Goal: Information Seeking & Learning: Learn about a topic

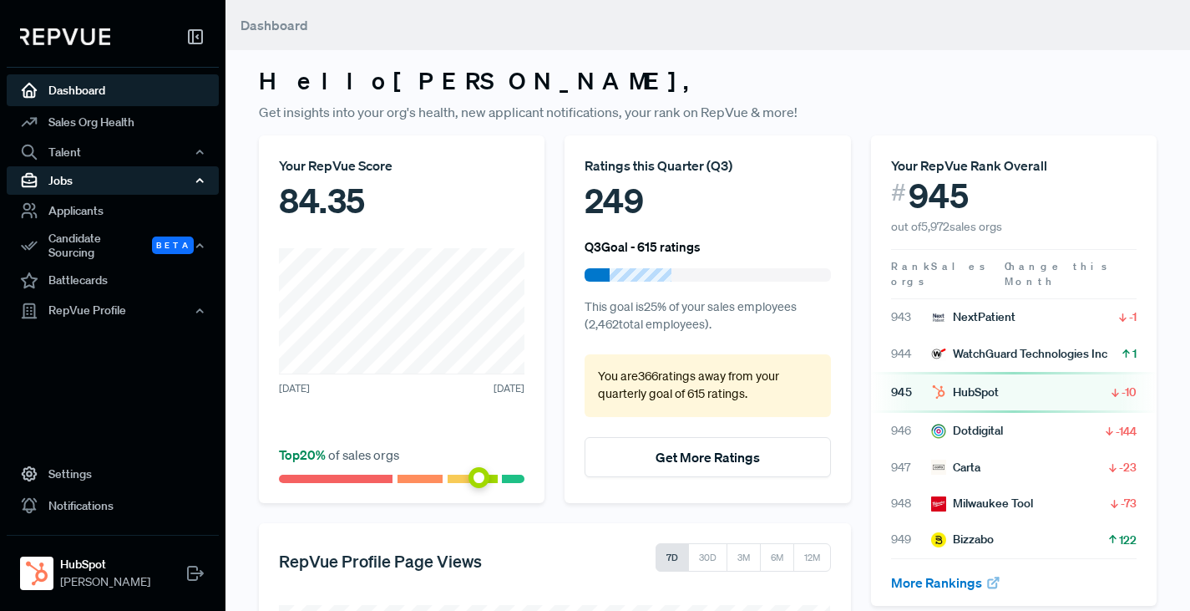
click at [68, 178] on div "Jobs" at bounding box center [113, 180] width 212 height 28
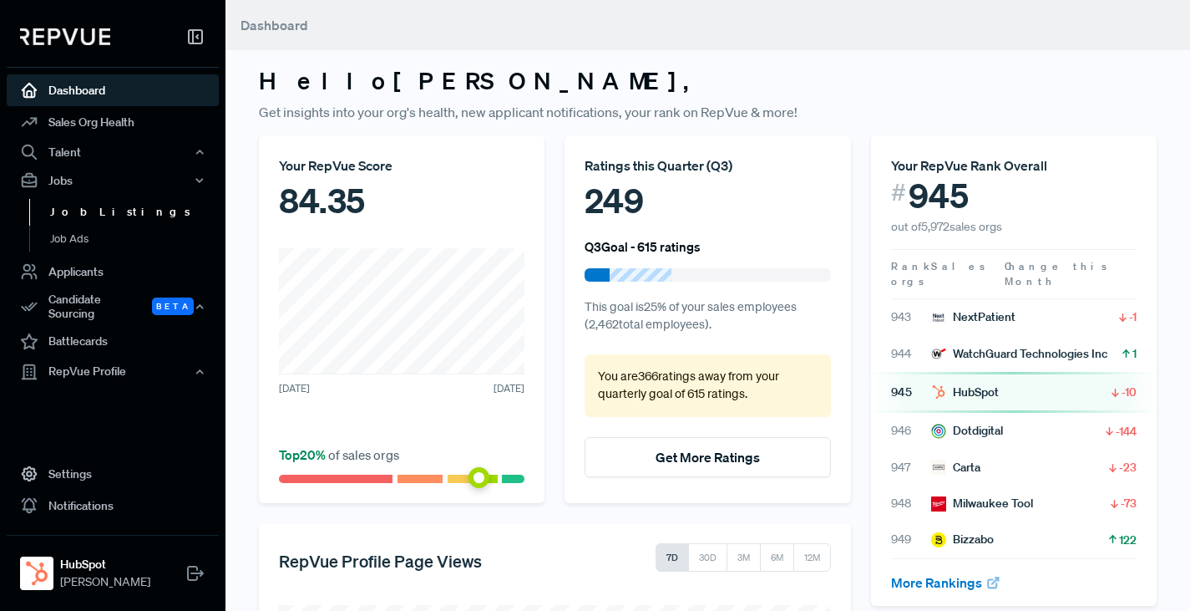
click at [79, 214] on link "Job Listings" at bounding box center [135, 212] width 212 height 27
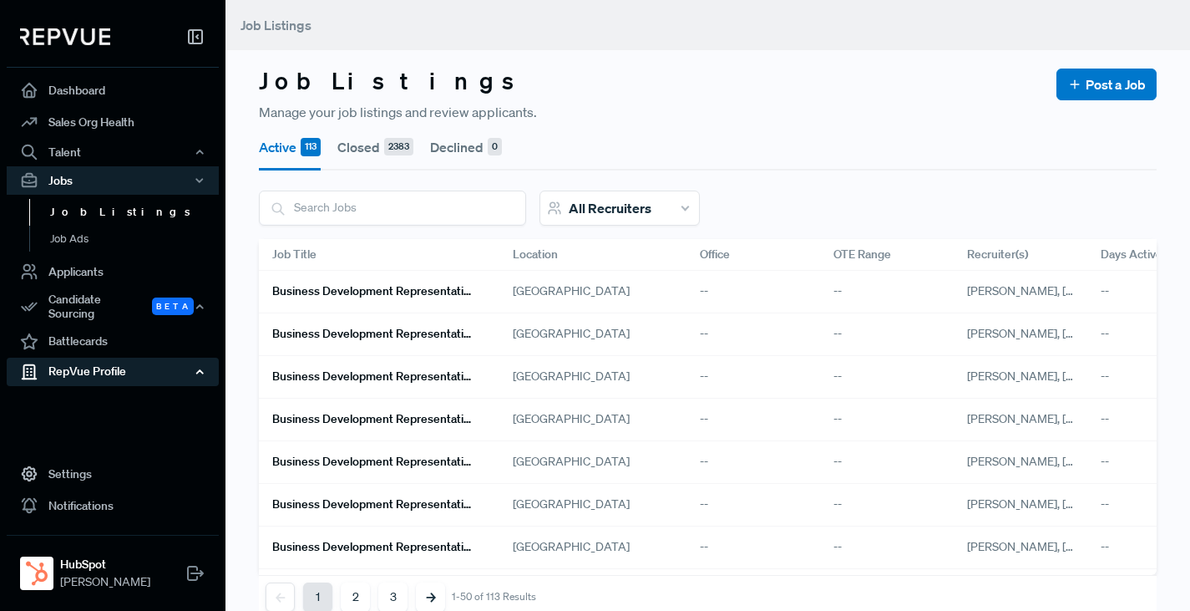
click at [82, 363] on div "RepVue Profile" at bounding box center [113, 371] width 212 height 28
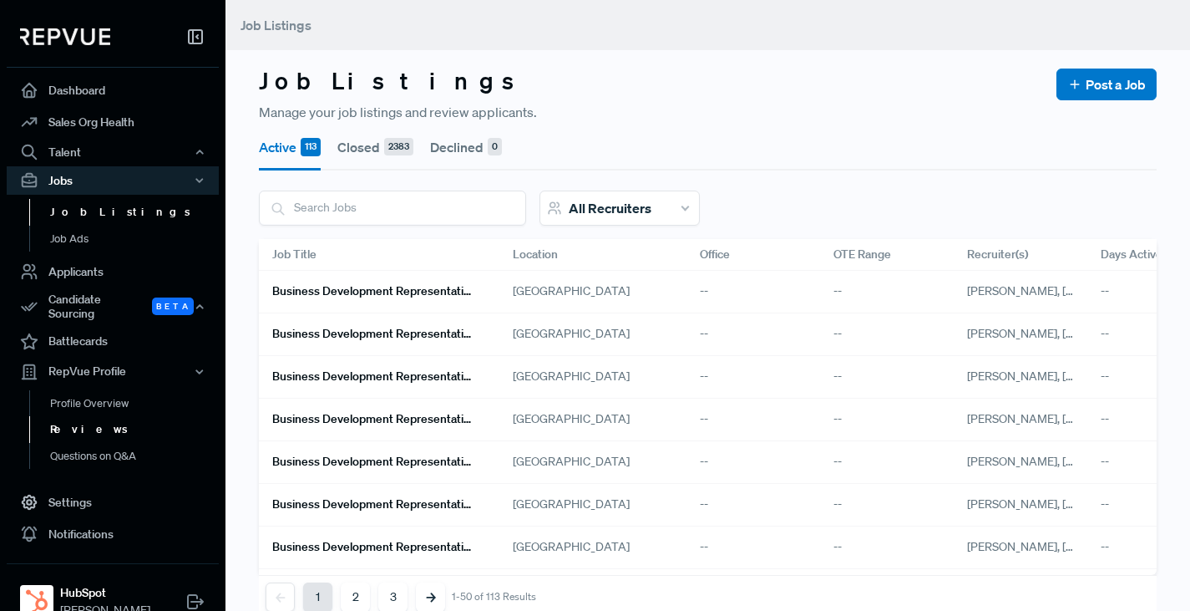
click at [73, 422] on link "Reviews" at bounding box center [135, 429] width 212 height 27
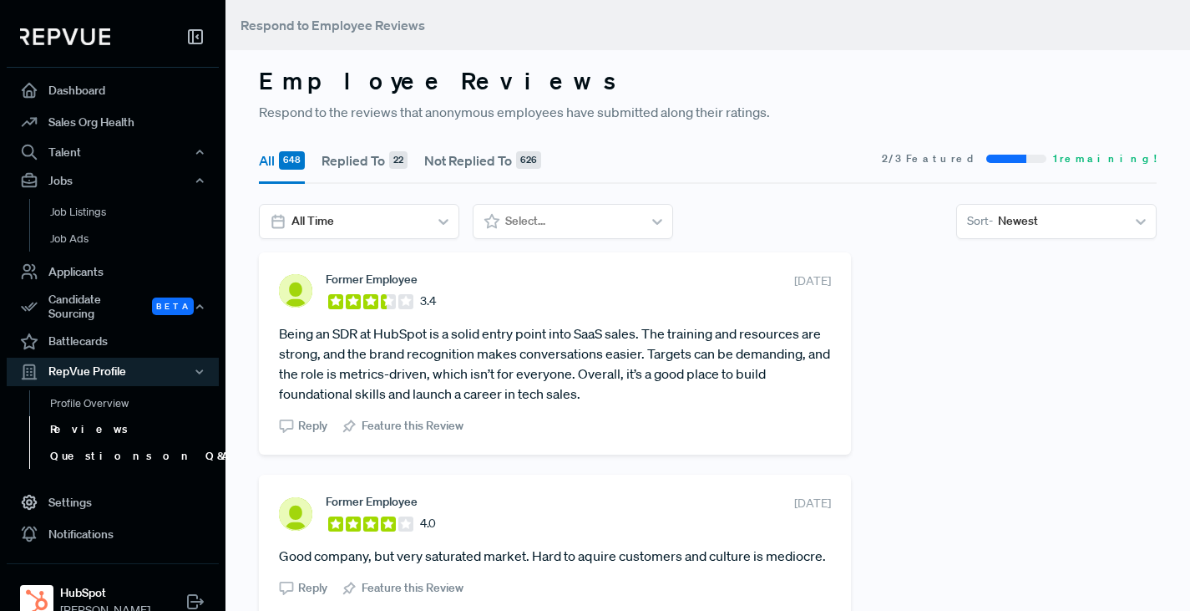
click at [80, 447] on link "Questions on Q&A" at bounding box center [135, 456] width 212 height 27
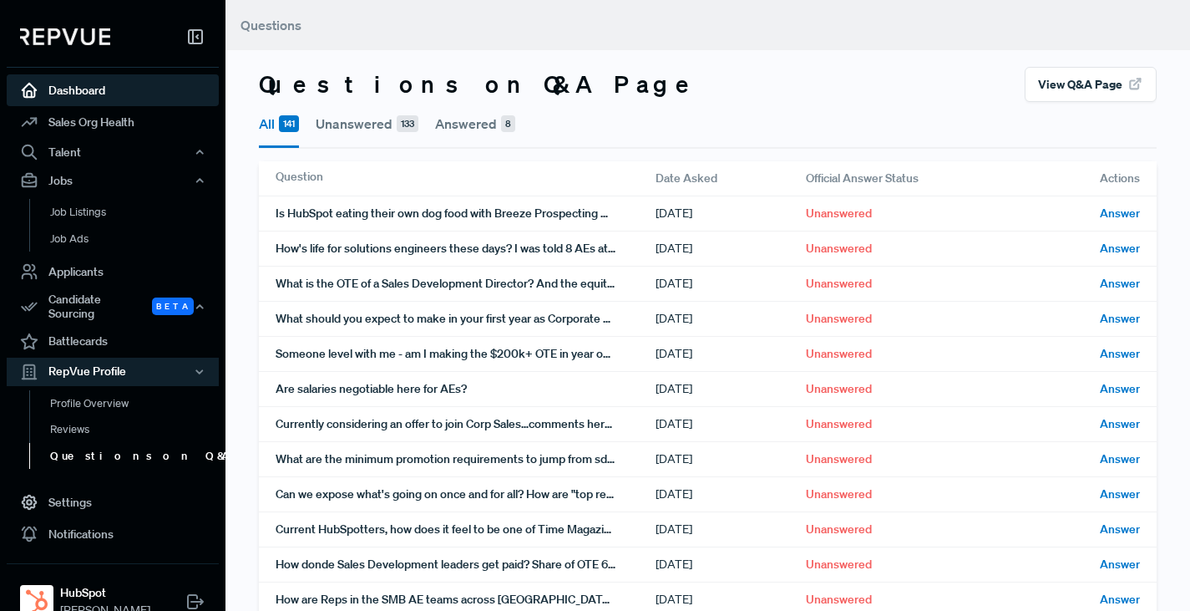
click at [74, 95] on link "Dashboard" at bounding box center [113, 90] width 212 height 32
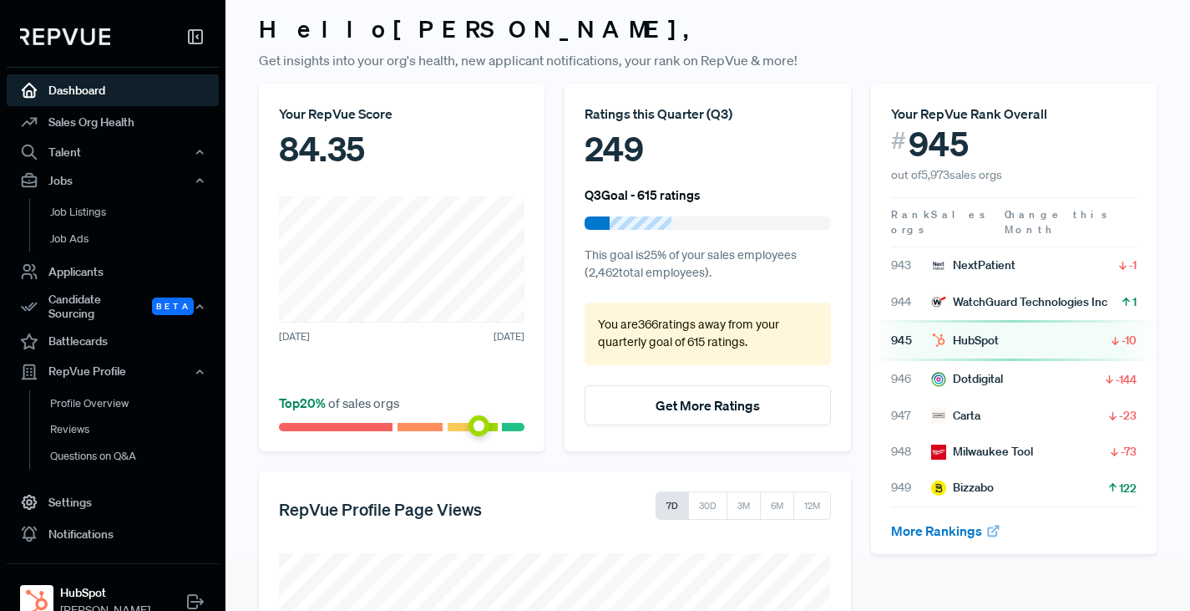
scroll to position [54, 0]
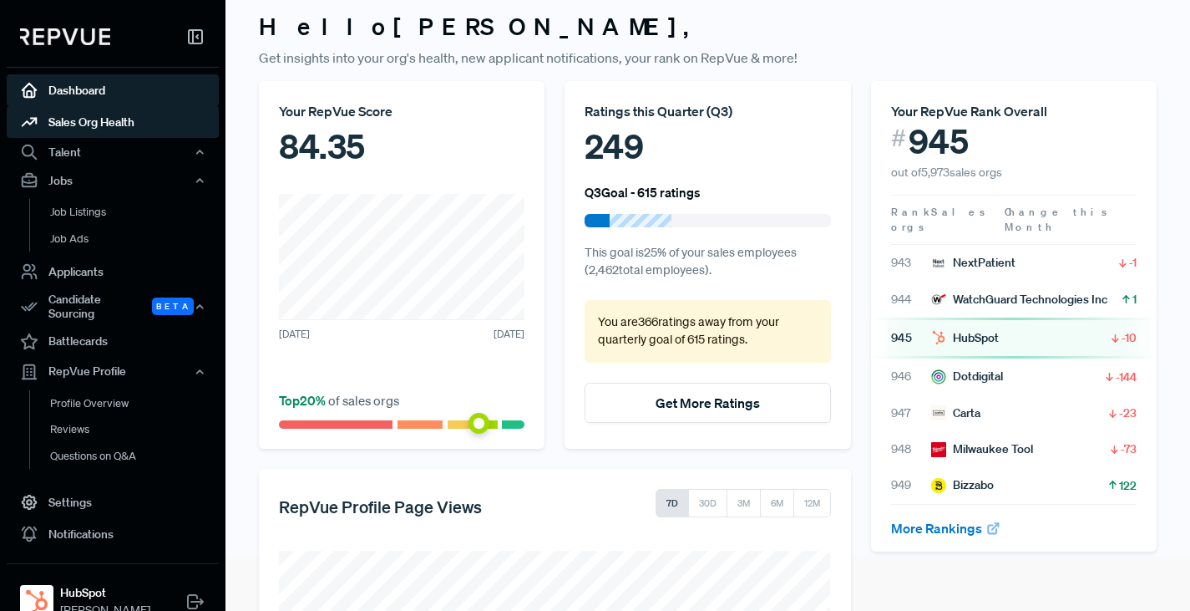
click at [81, 124] on link "Sales Org Health" at bounding box center [113, 122] width 212 height 32
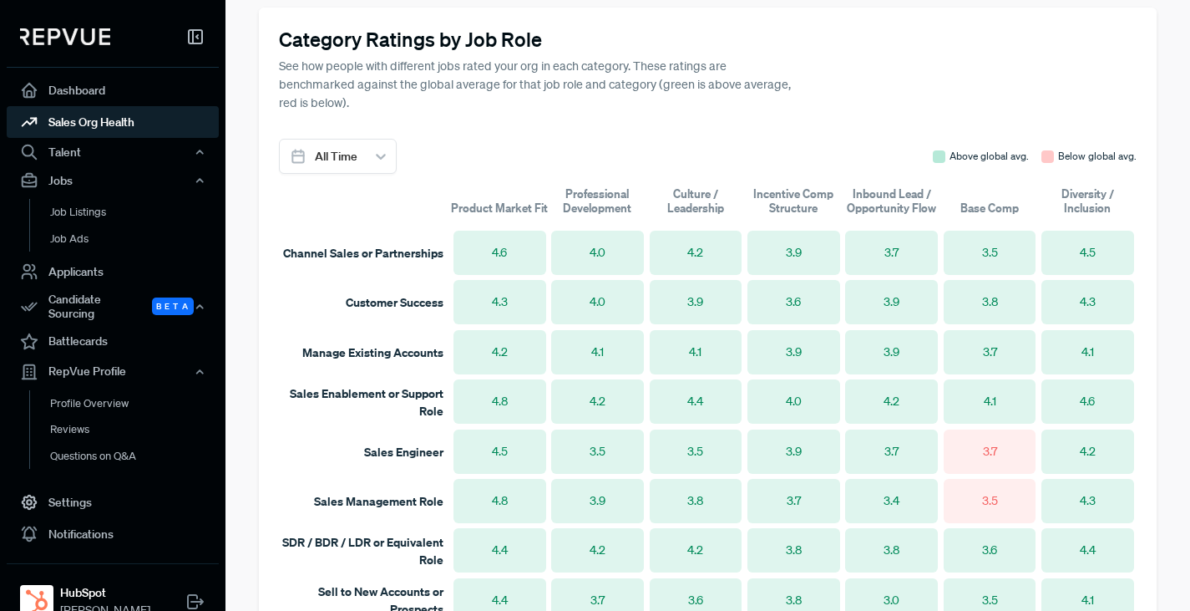
scroll to position [1036, 0]
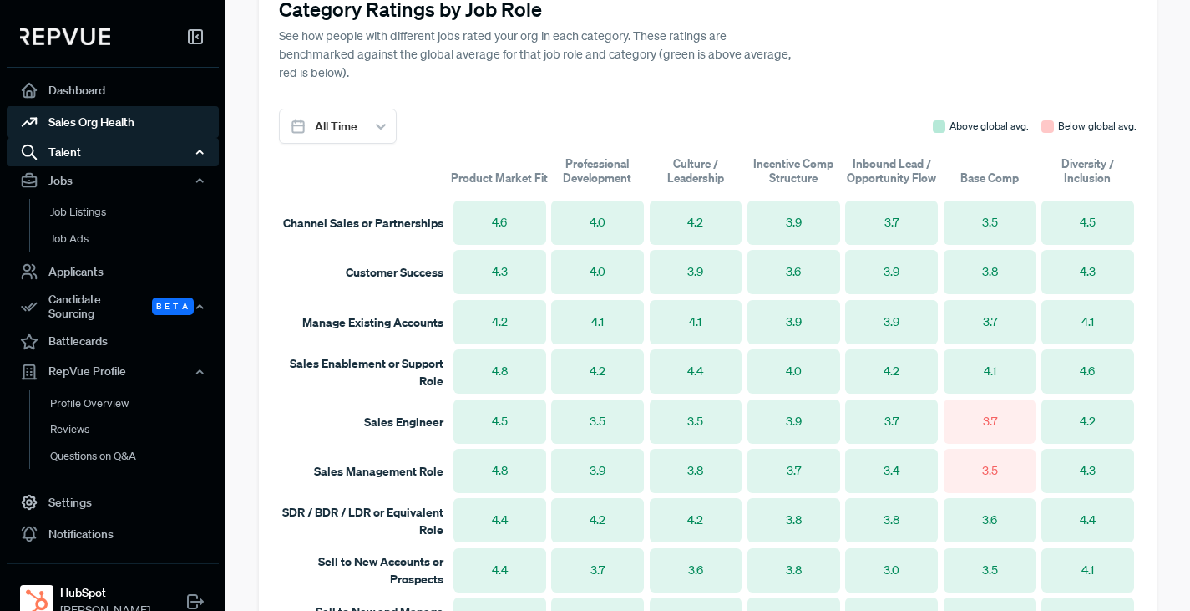
click at [62, 150] on div "Talent" at bounding box center [113, 152] width 212 height 28
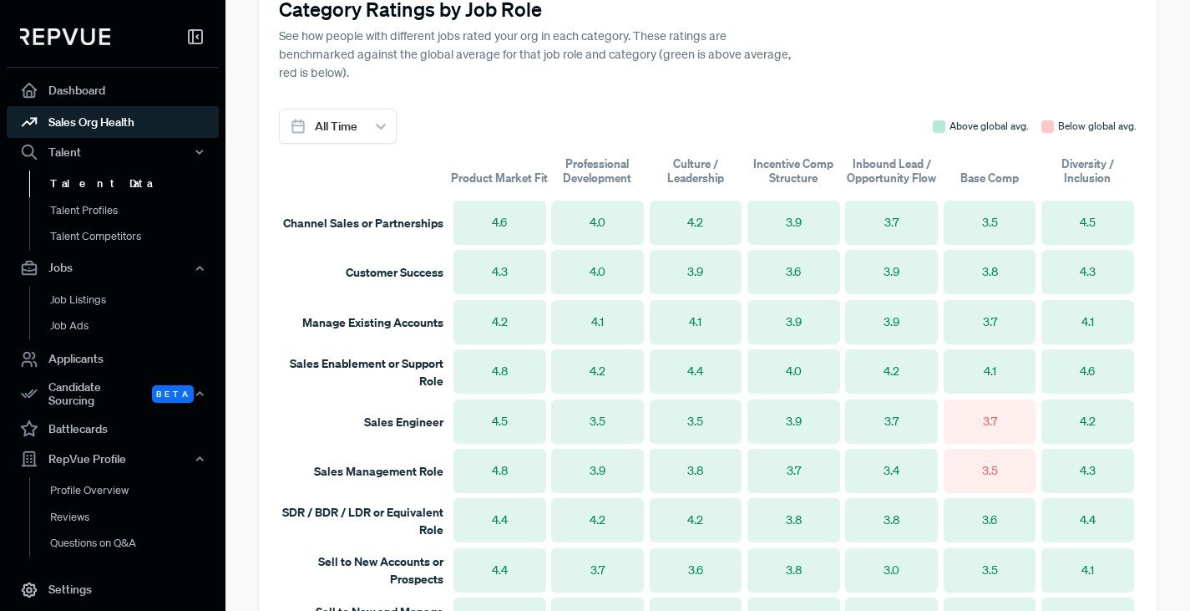
click at [73, 185] on link "Talent Data" at bounding box center [135, 183] width 212 height 27
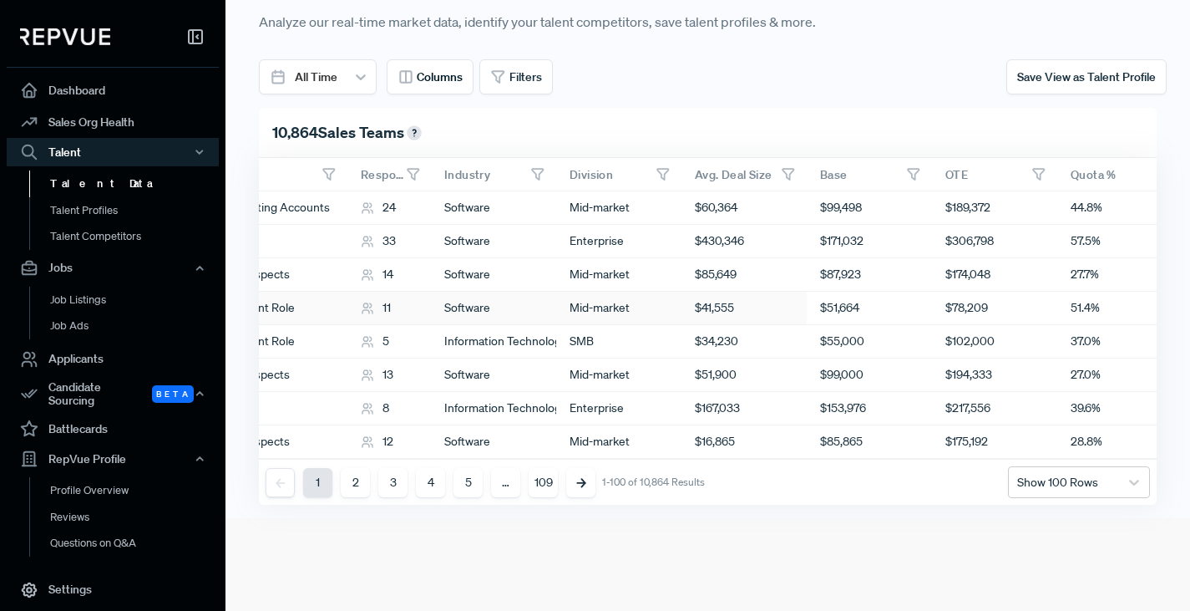
scroll to position [0, 621]
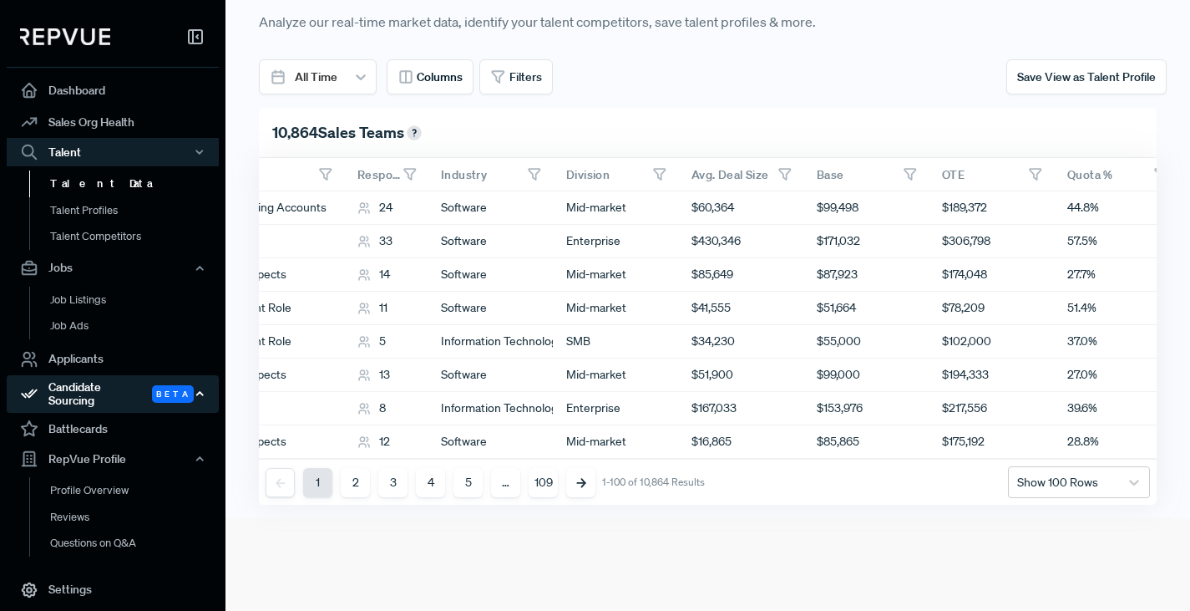
click at [104, 386] on div "Candidate Sourcing Beta" at bounding box center [113, 394] width 212 height 38
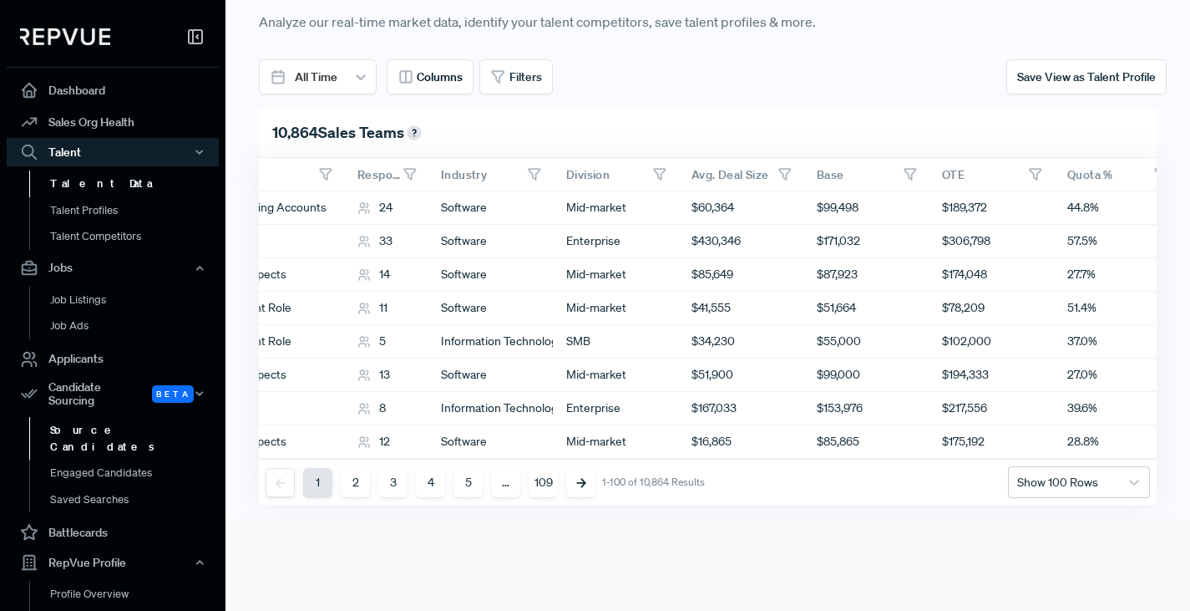
click at [95, 420] on link "Source Candidates" at bounding box center [135, 438] width 212 height 43
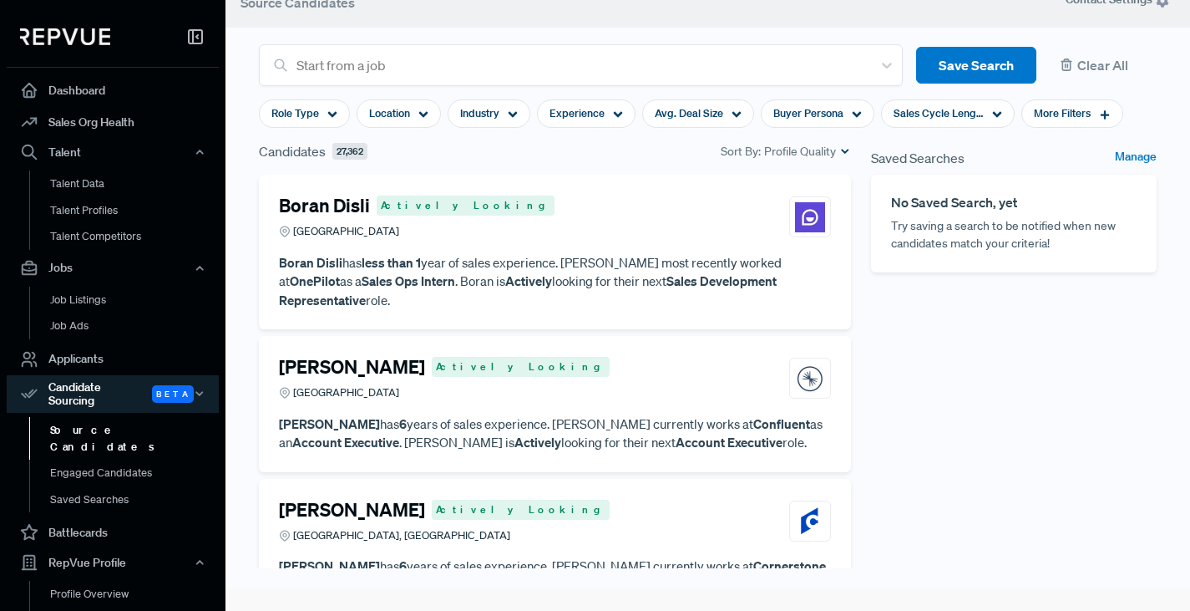
scroll to position [21, 0]
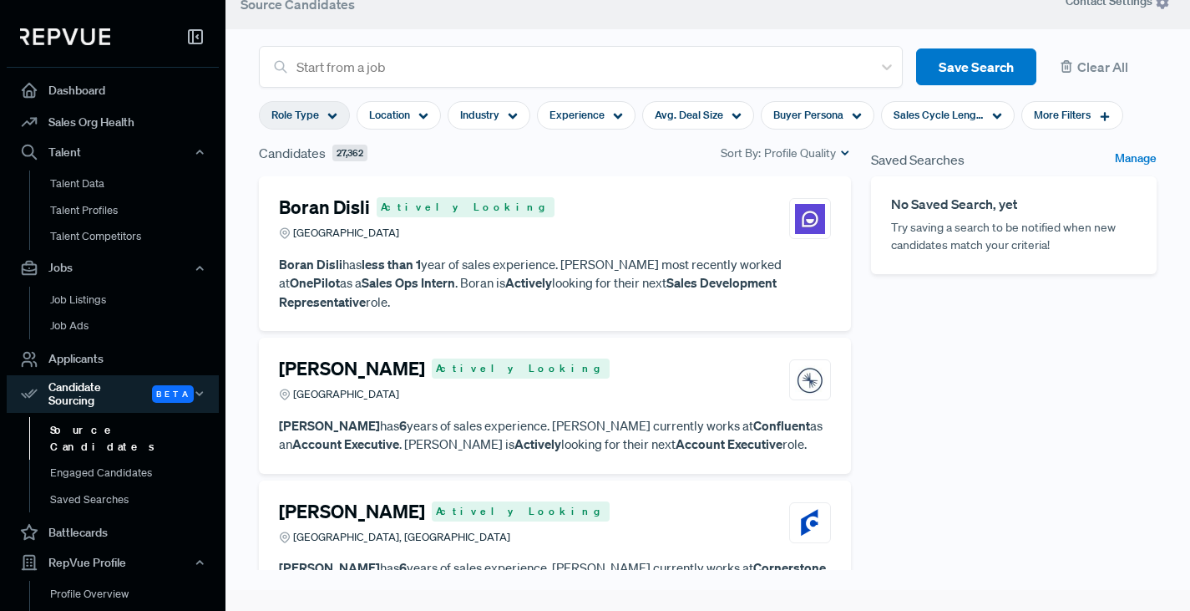
click at [332, 114] on icon at bounding box center [332, 116] width 10 height 10
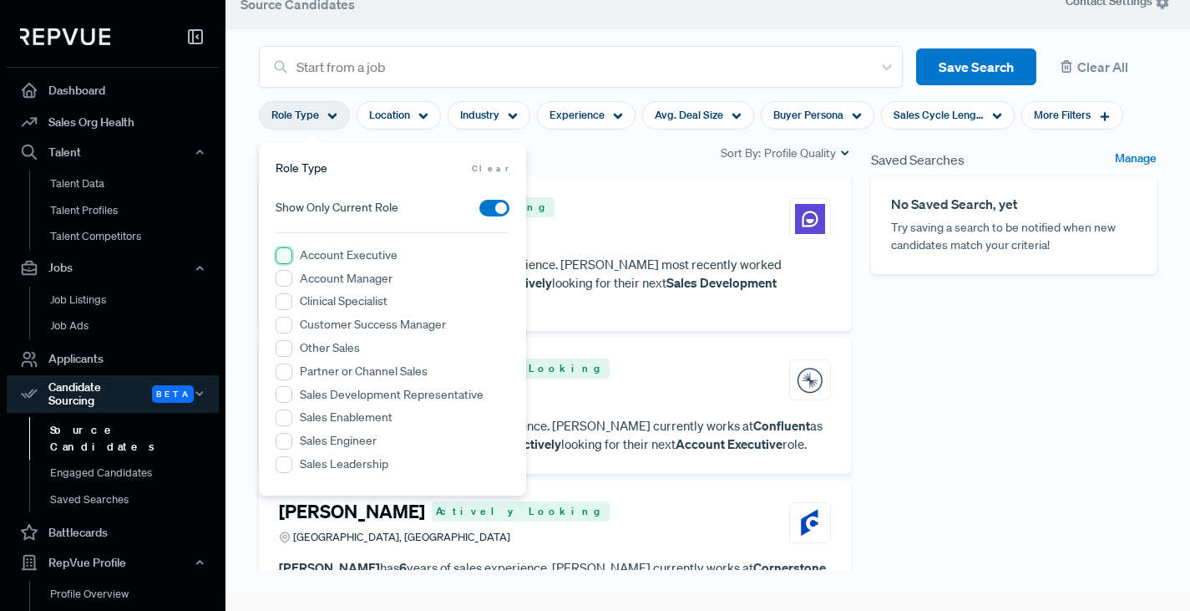
click at [285, 257] on Executive "Account Executive" at bounding box center [284, 255] width 17 height 17
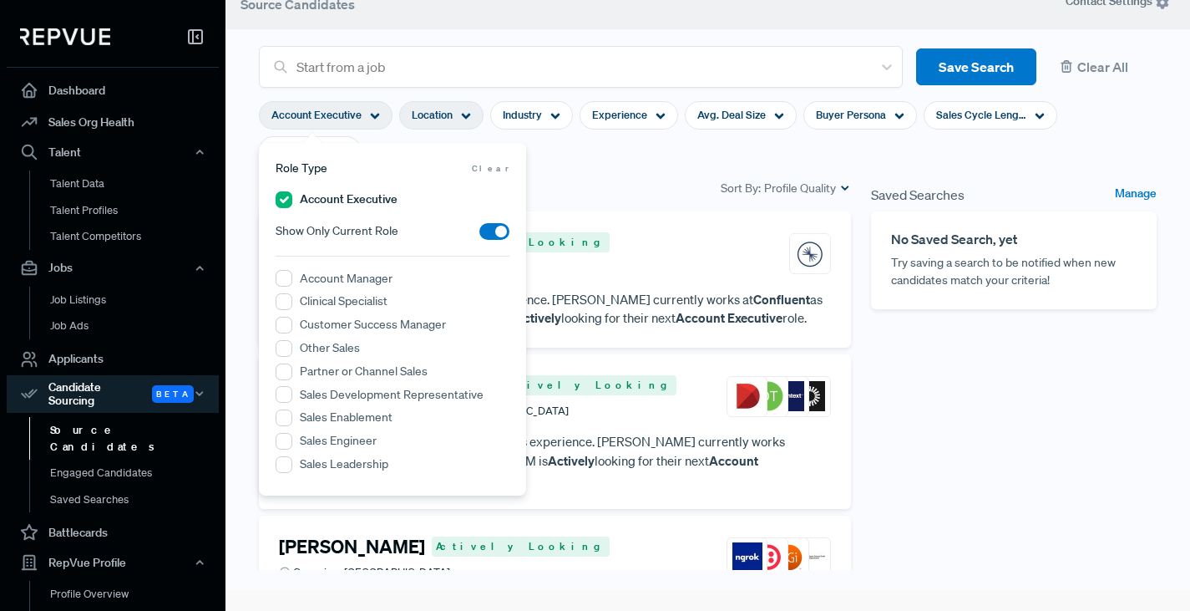
click at [467, 117] on icon at bounding box center [466, 116] width 10 height 10
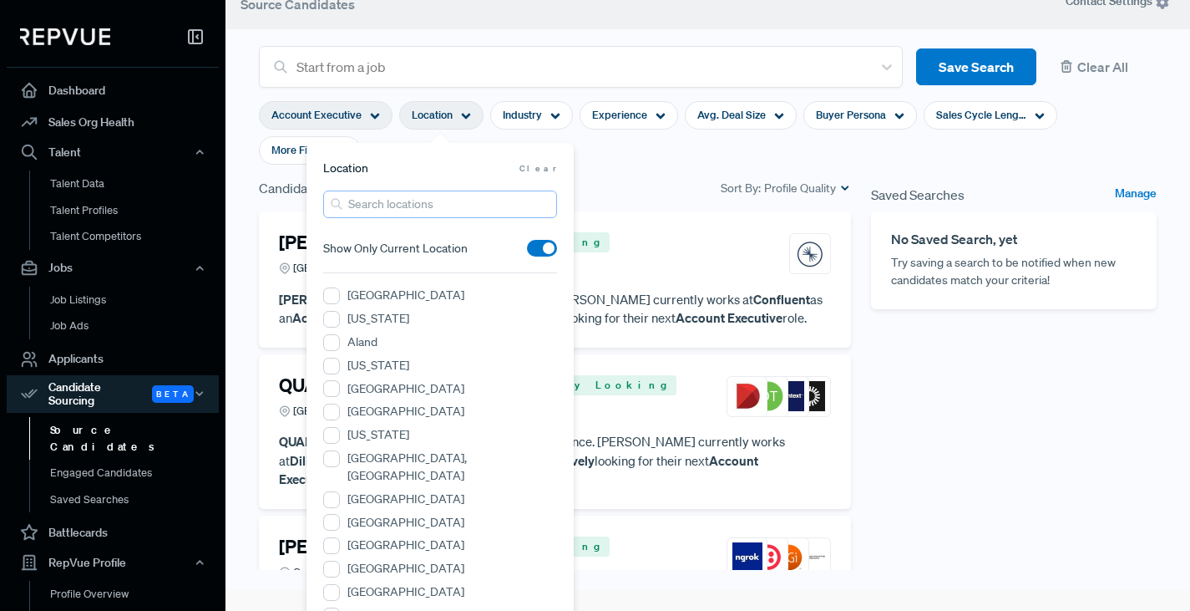
click at [413, 205] on input "search" at bounding box center [440, 204] width 234 height 28
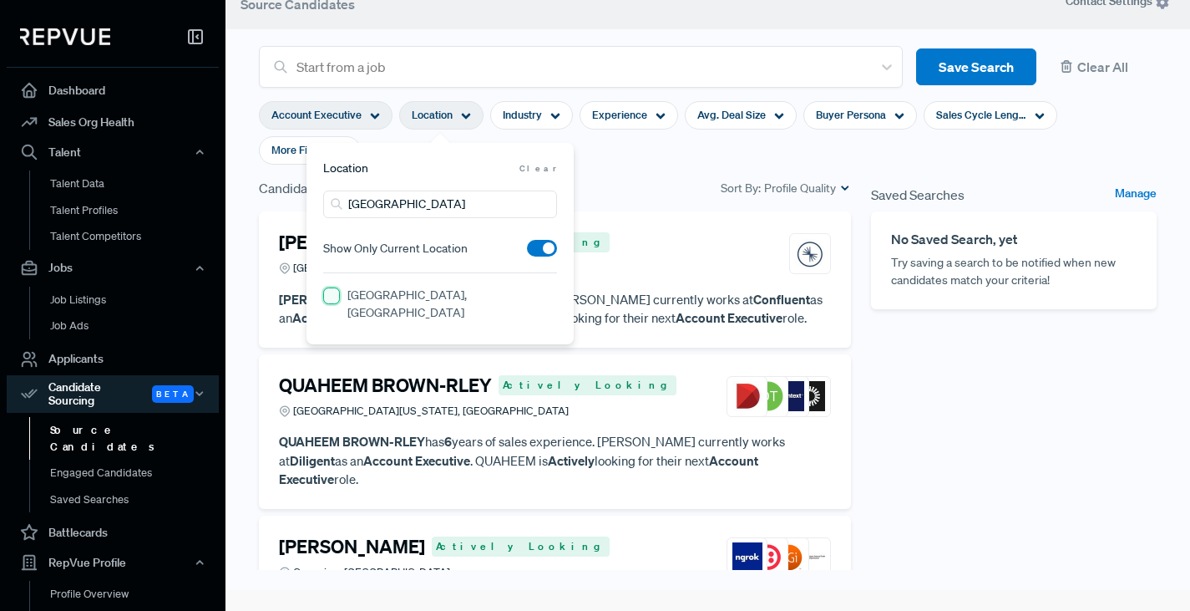
click at [330, 300] on GA "[GEOGRAPHIC_DATA], [GEOGRAPHIC_DATA]" at bounding box center [331, 295] width 17 height 17
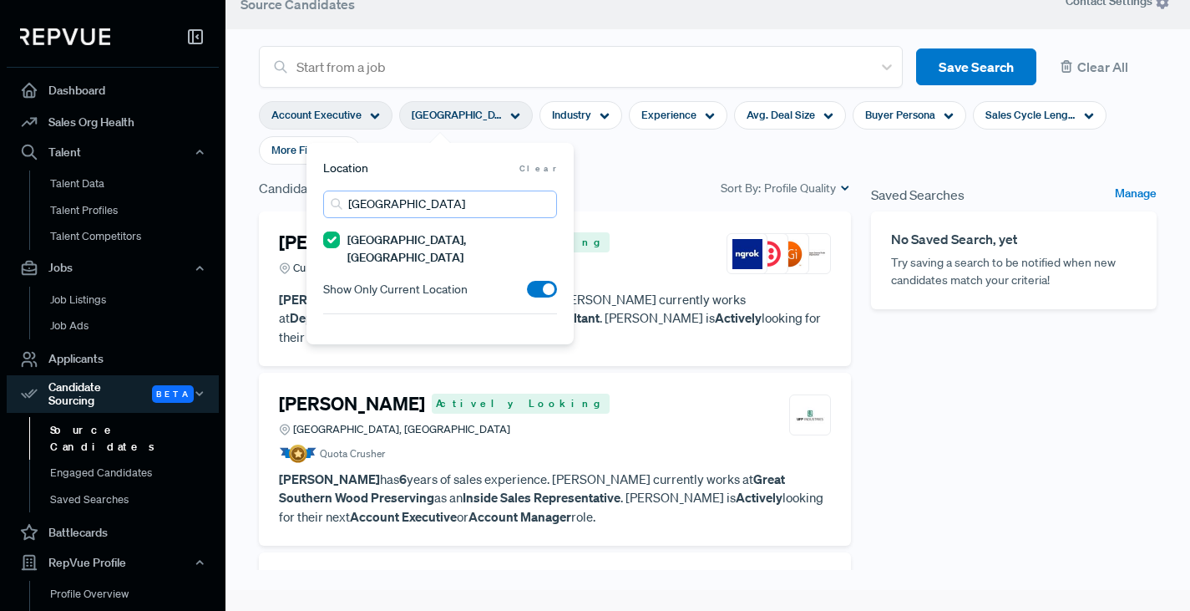
click at [407, 200] on input "[GEOGRAPHIC_DATA]" at bounding box center [440, 204] width 234 height 28
drag, startPoint x: 404, startPoint y: 203, endPoint x: 322, endPoint y: 205, distance: 81.9
click at [323, 205] on input "[GEOGRAPHIC_DATA]" at bounding box center [440, 204] width 234 height 28
click at [332, 328] on VA "[GEOGRAPHIC_DATA], [GEOGRAPHIC_DATA]" at bounding box center [331, 336] width 17 height 17
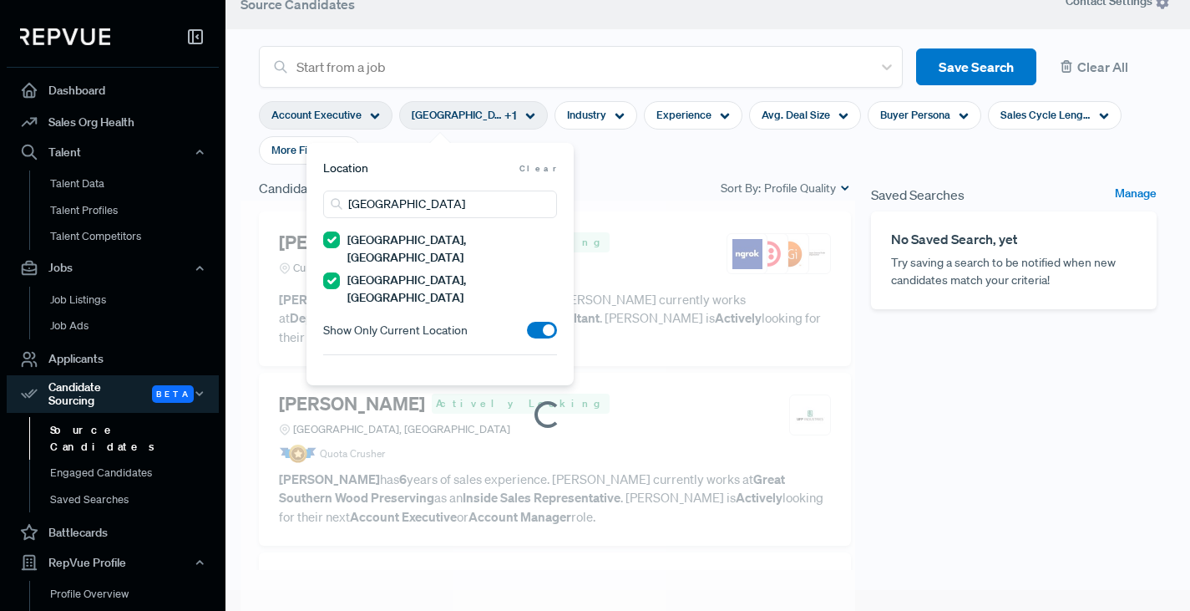
click at [544, 322] on span at bounding box center [542, 330] width 30 height 17
click at [527, 334] on input "checkbox" at bounding box center [527, 334] width 0 height 0
click at [408, 205] on input "[GEOGRAPHIC_DATA]" at bounding box center [440, 204] width 234 height 28
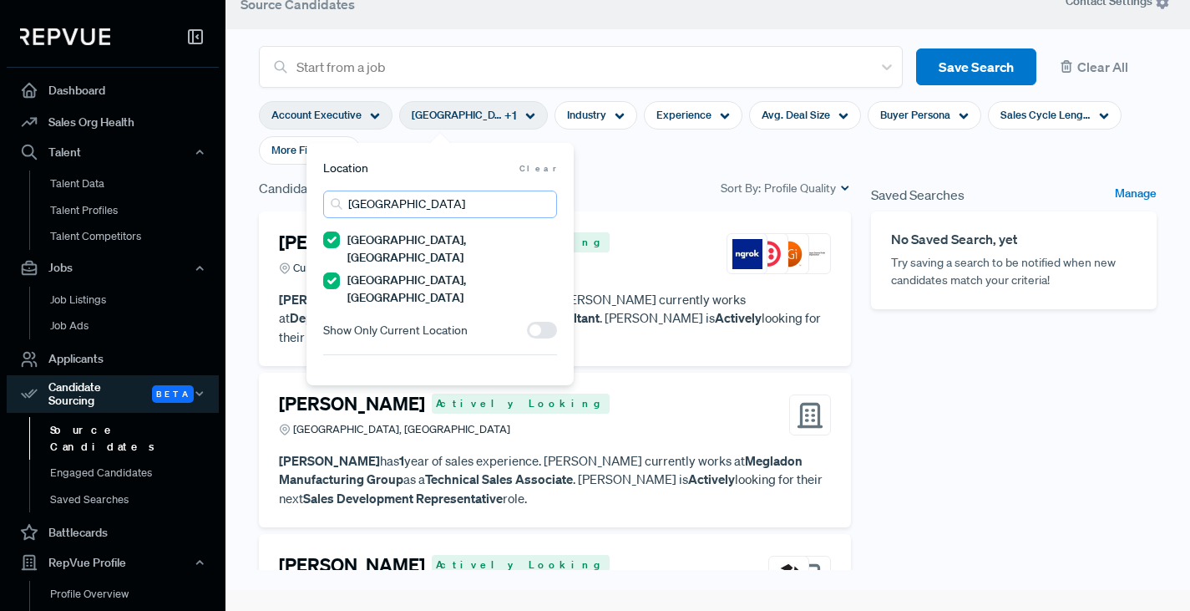
drag, startPoint x: 408, startPoint y: 205, endPoint x: 327, endPoint y: 206, distance: 81.0
click at [328, 206] on input "[GEOGRAPHIC_DATA]" at bounding box center [440, 204] width 234 height 28
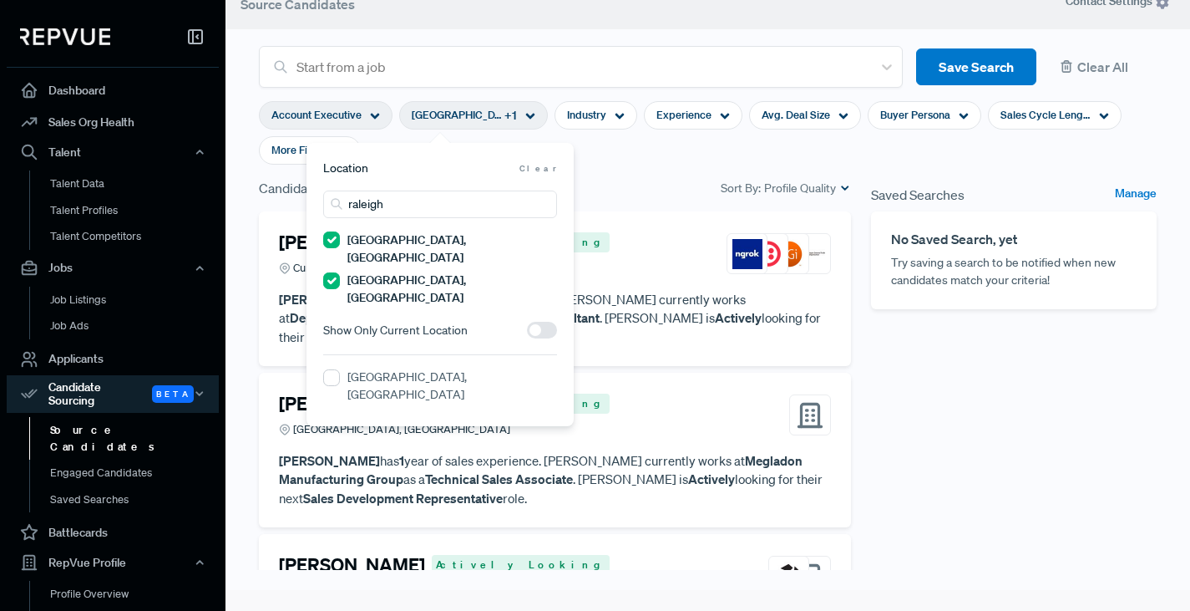
click at [383, 368] on label "[GEOGRAPHIC_DATA], [GEOGRAPHIC_DATA]" at bounding box center [452, 385] width 210 height 35
click at [340, 369] on NC "[GEOGRAPHIC_DATA], [GEOGRAPHIC_DATA]" at bounding box center [331, 377] width 17 height 17
click at [413, 203] on input "raleigh" at bounding box center [440, 204] width 234 height 28
drag, startPoint x: 391, startPoint y: 203, endPoint x: 314, endPoint y: 201, distance: 76.9
click at [317, 202] on div "Location Clear [GEOGRAPHIC_DATA] [GEOGRAPHIC_DATA], [GEOGRAPHIC_DATA] [GEOGRAPH…" at bounding box center [440, 284] width 267 height 283
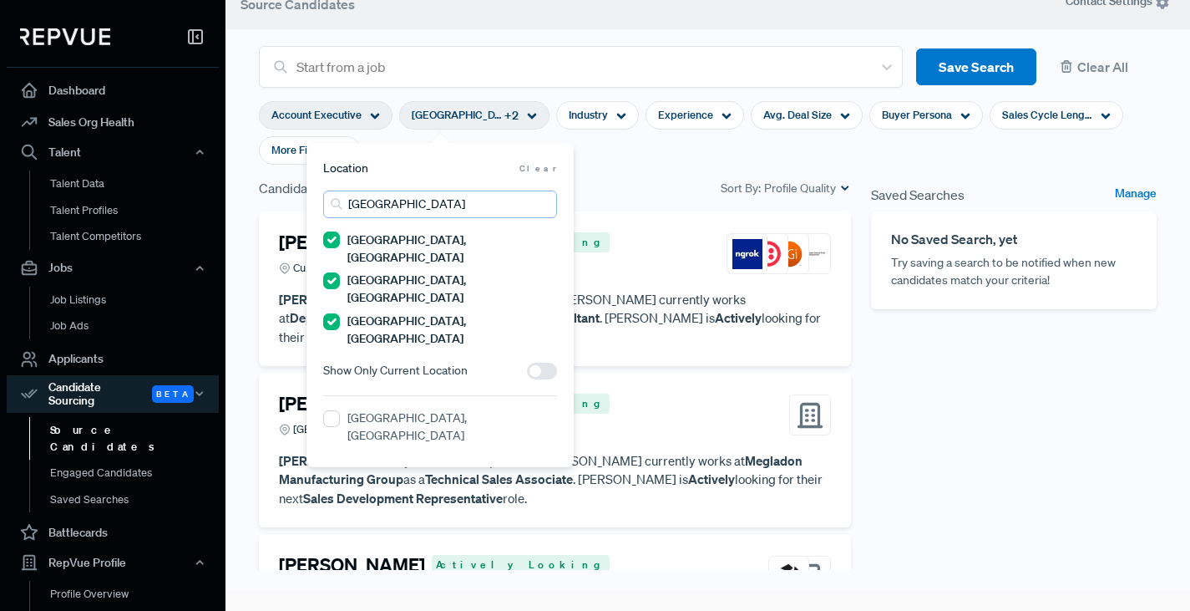
type input "[GEOGRAPHIC_DATA]"
click at [381, 409] on label "[GEOGRAPHIC_DATA], [GEOGRAPHIC_DATA]" at bounding box center [452, 426] width 210 height 35
click at [340, 410] on FL "[GEOGRAPHIC_DATA], [GEOGRAPHIC_DATA]" at bounding box center [331, 418] width 17 height 17
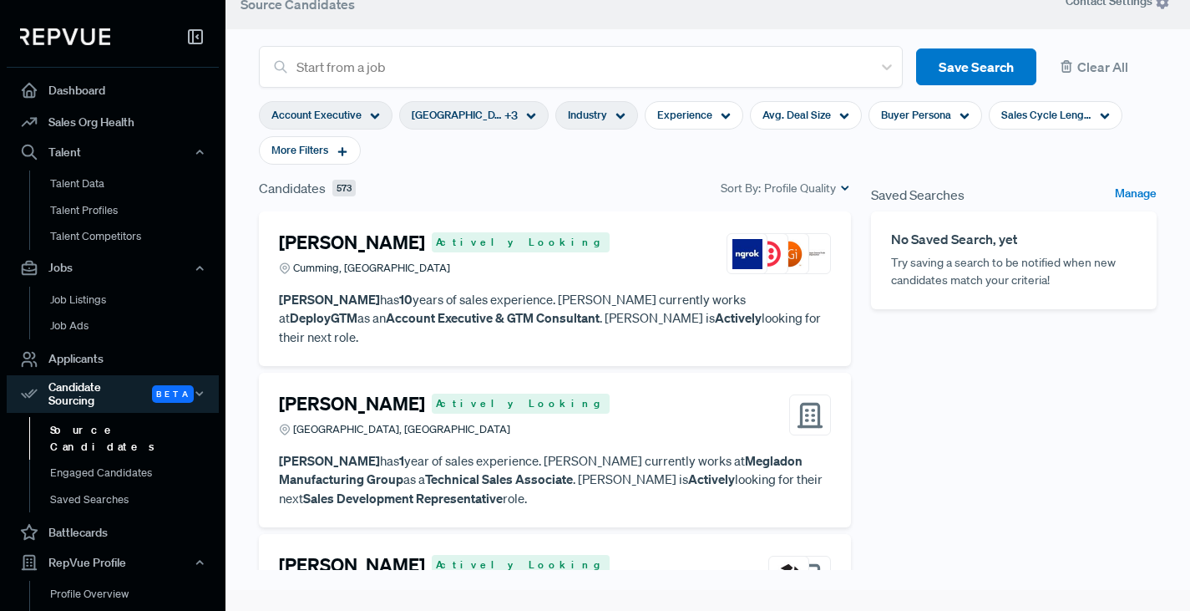
click at [622, 117] on icon at bounding box center [621, 116] width 10 height 10
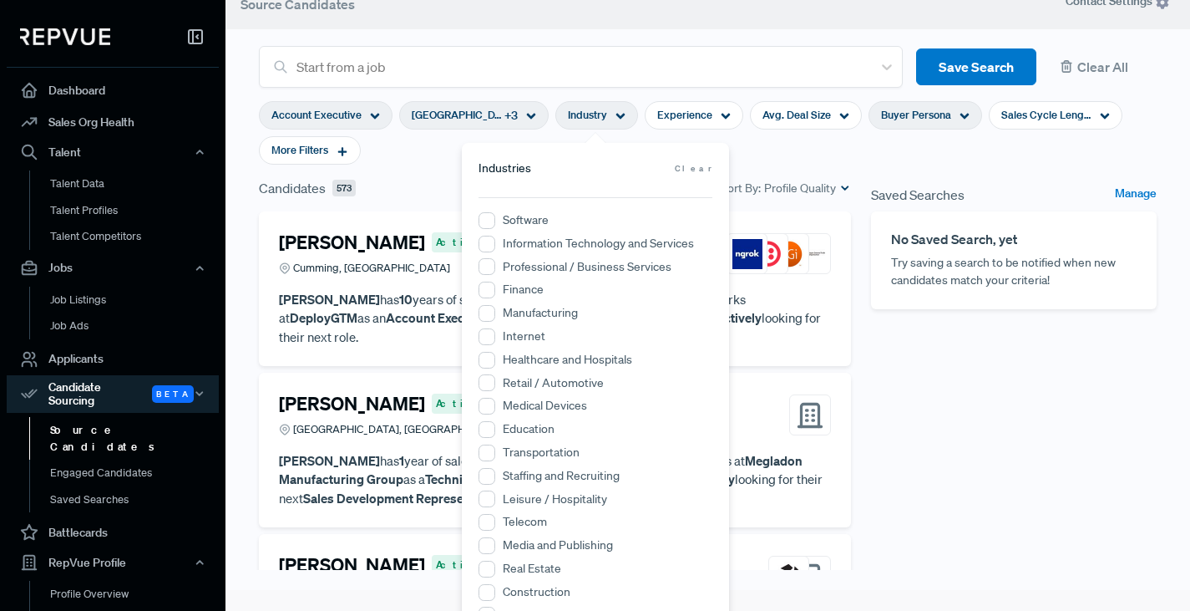
click at [915, 119] on span "Buyer Persona" at bounding box center [916, 115] width 70 height 16
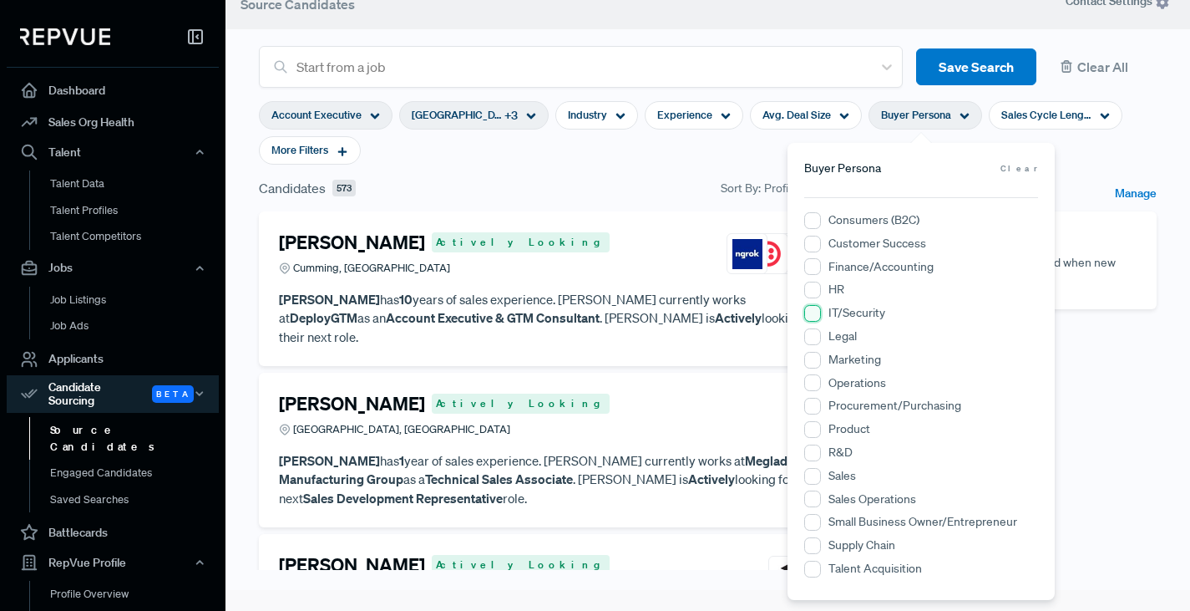
click at [817, 314] on input "IT/Security" at bounding box center [812, 313] width 17 height 17
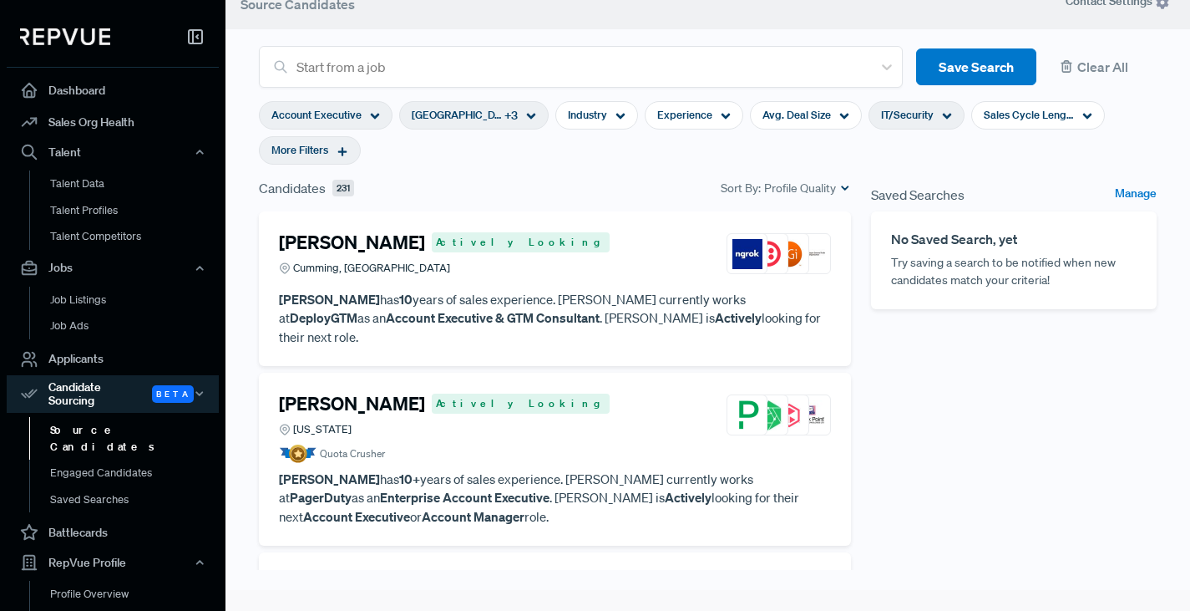
click at [341, 153] on icon at bounding box center [343, 151] width 12 height 12
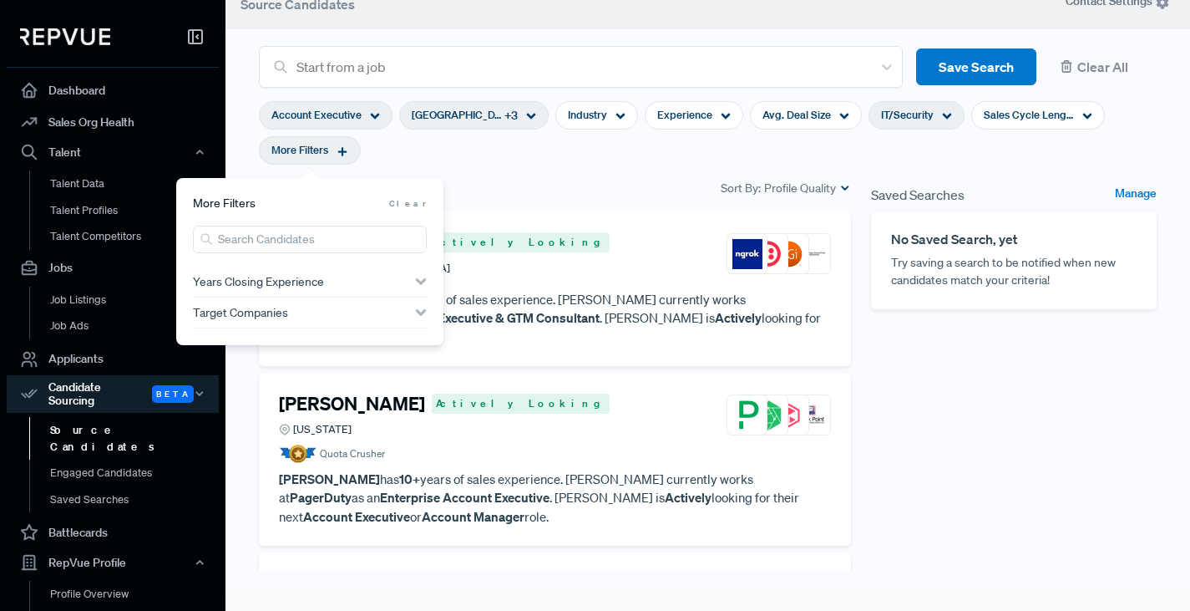
click at [282, 284] on span "Years Closing Experience" at bounding box center [258, 281] width 131 height 13
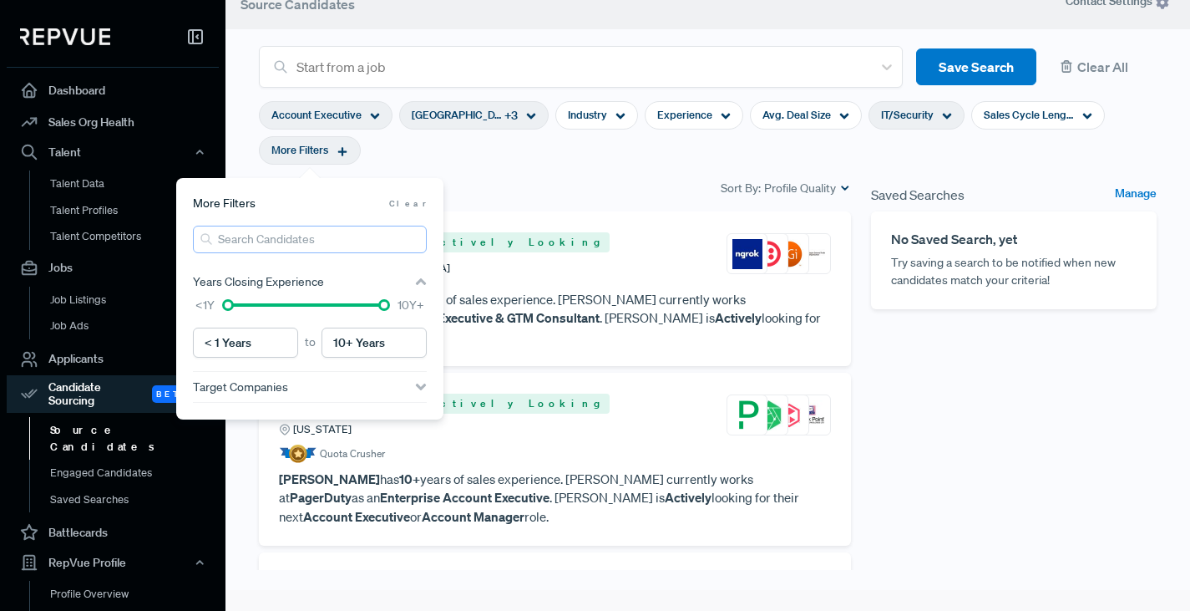
click at [307, 242] on input "search" at bounding box center [310, 240] width 234 height 28
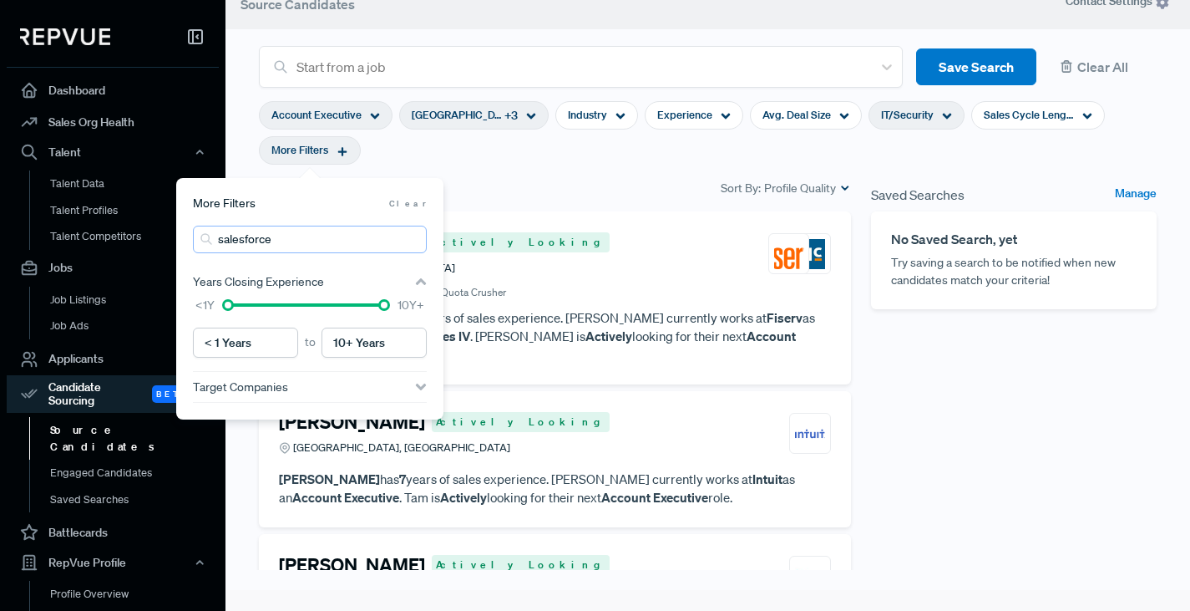
type input "salesforce"
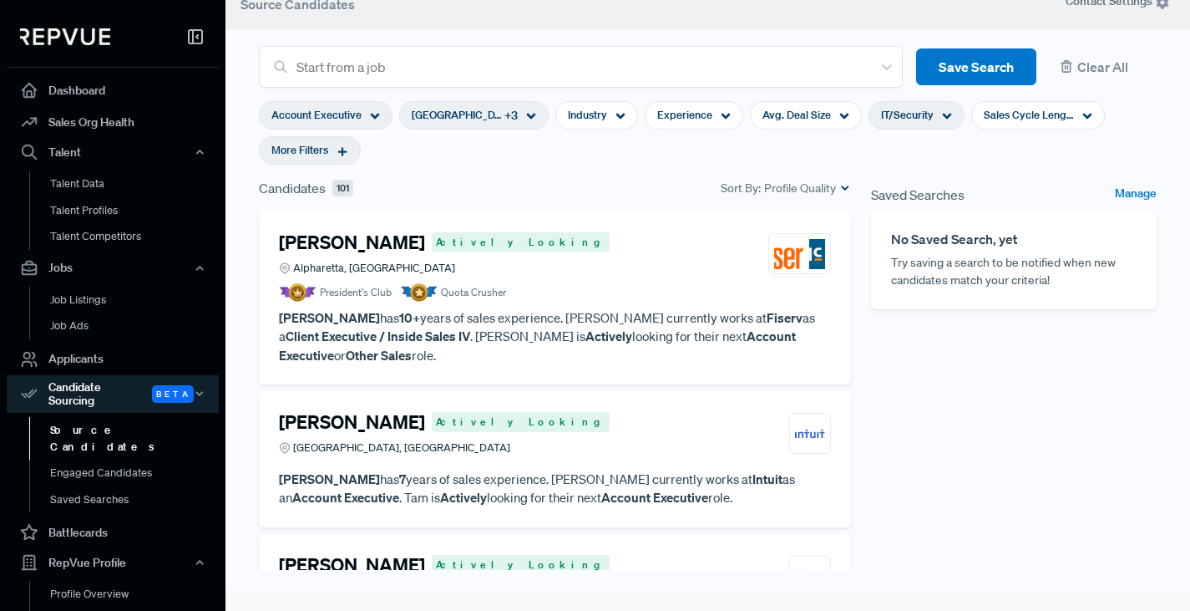
click at [605, 165] on section "Account Executive [GEOGRAPHIC_DATA], [GEOGRAPHIC_DATA] + 3 Industry Experience …" at bounding box center [708, 133] width 898 height 90
click at [616, 305] on article "[PERSON_NAME] Actively Looking Alpharetta, GA President's Club Quota Crusher [P…" at bounding box center [555, 297] width 552 height 133
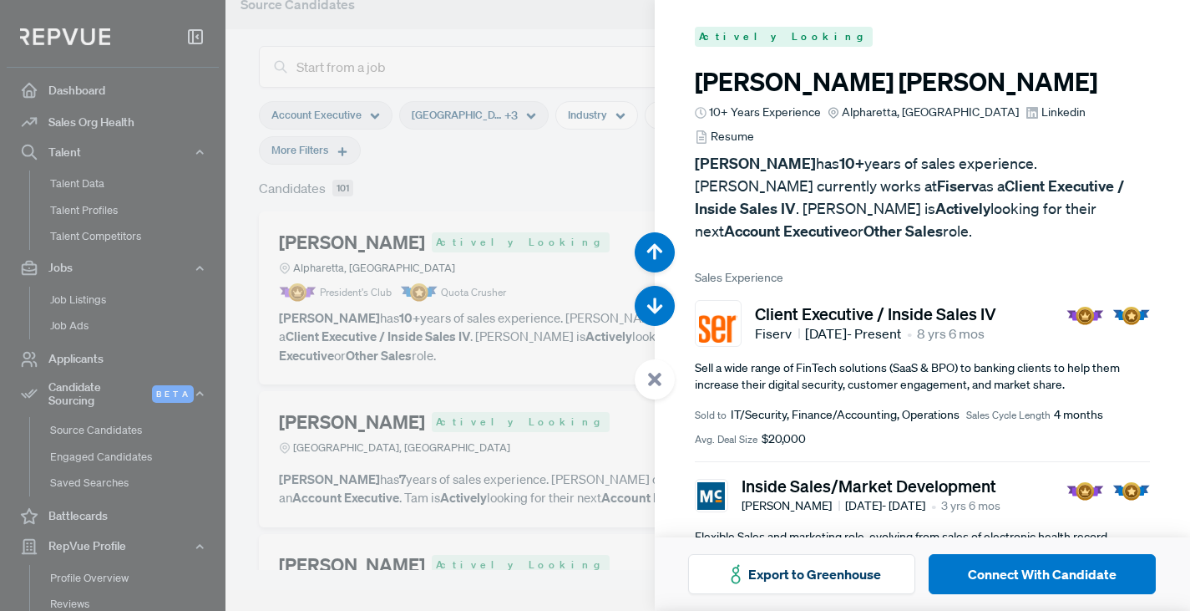
click at [754, 128] on span "Resume" at bounding box center [732, 137] width 43 height 18
click at [850, 323] on span "[DATE] - Present" at bounding box center [853, 333] width 96 height 20
click at [656, 299] on use "button" at bounding box center [655, 306] width 16 height 16
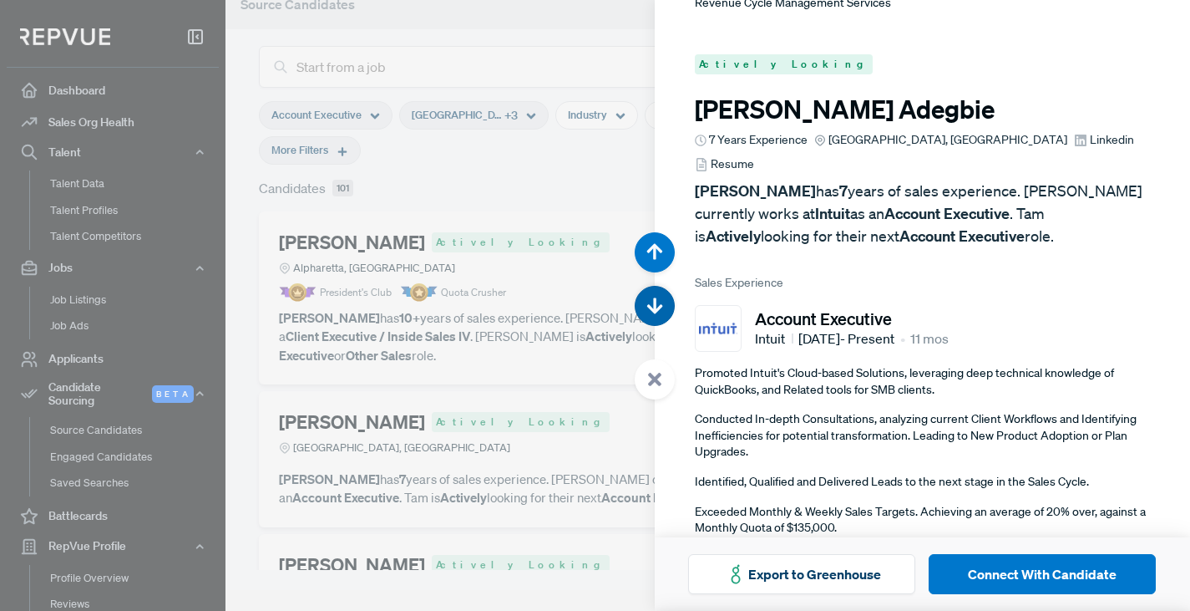
scroll to position [611, 0]
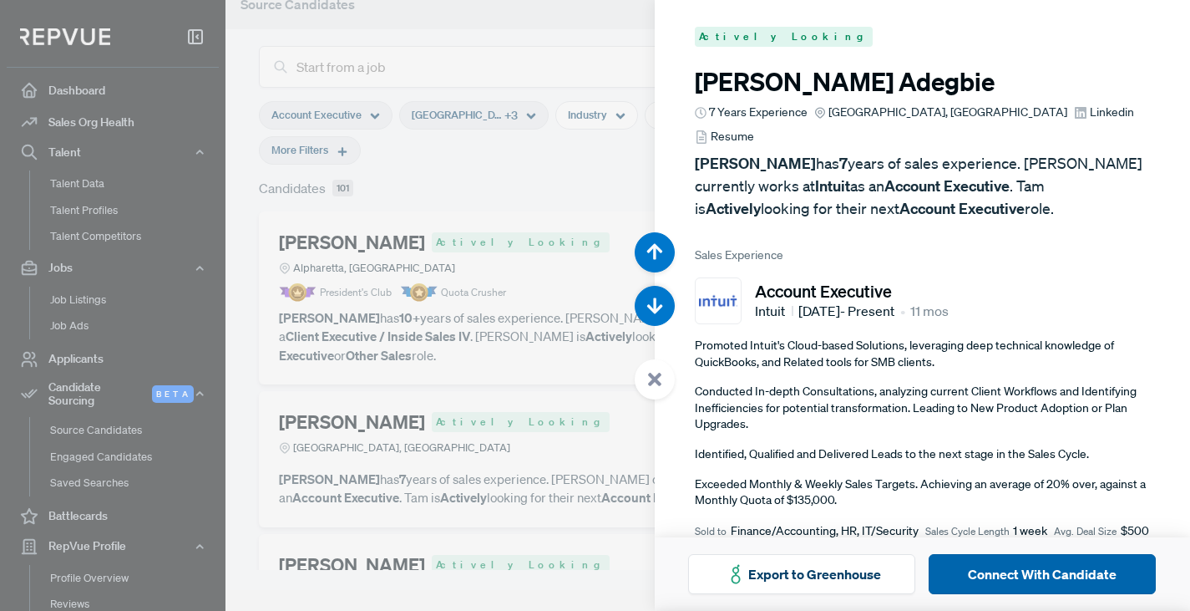
click at [1054, 572] on button "Connect With Candidate" at bounding box center [1042, 574] width 227 height 40
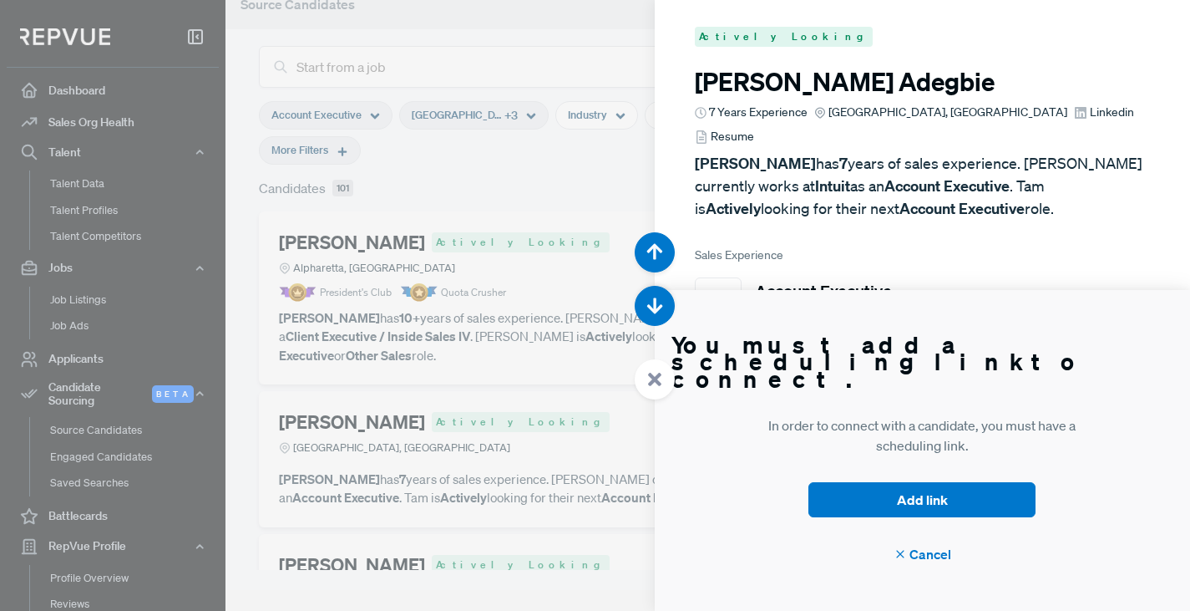
click at [555, 49] on div at bounding box center [595, 305] width 1190 height 611
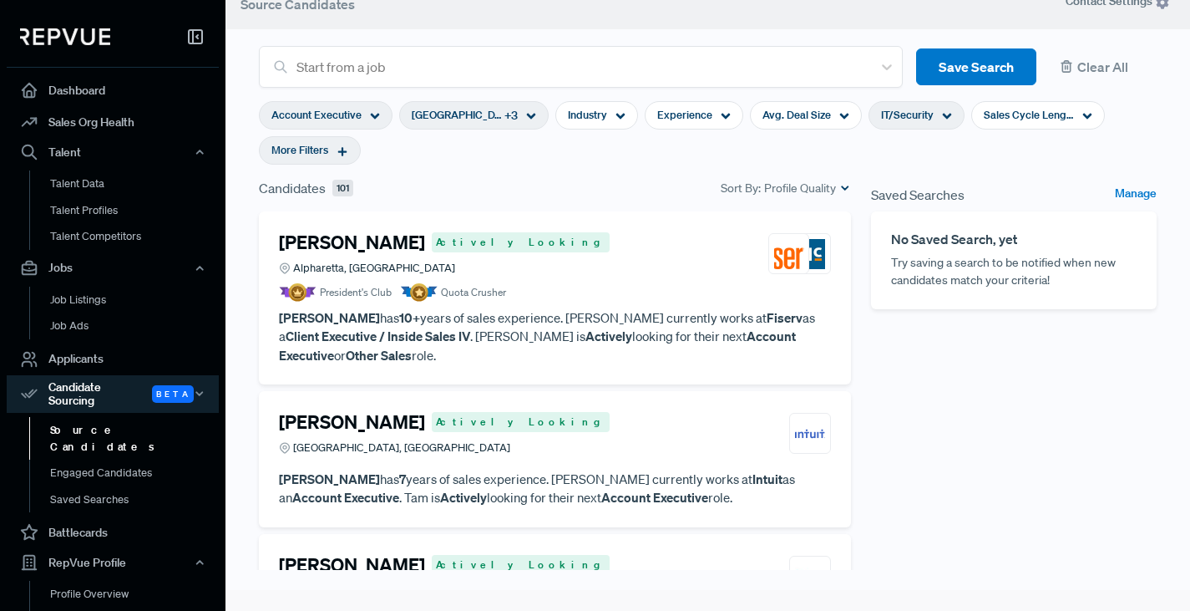
click at [373, 112] on icon at bounding box center [375, 116] width 10 height 10
click at [71, 94] on link "Dashboard" at bounding box center [113, 90] width 212 height 32
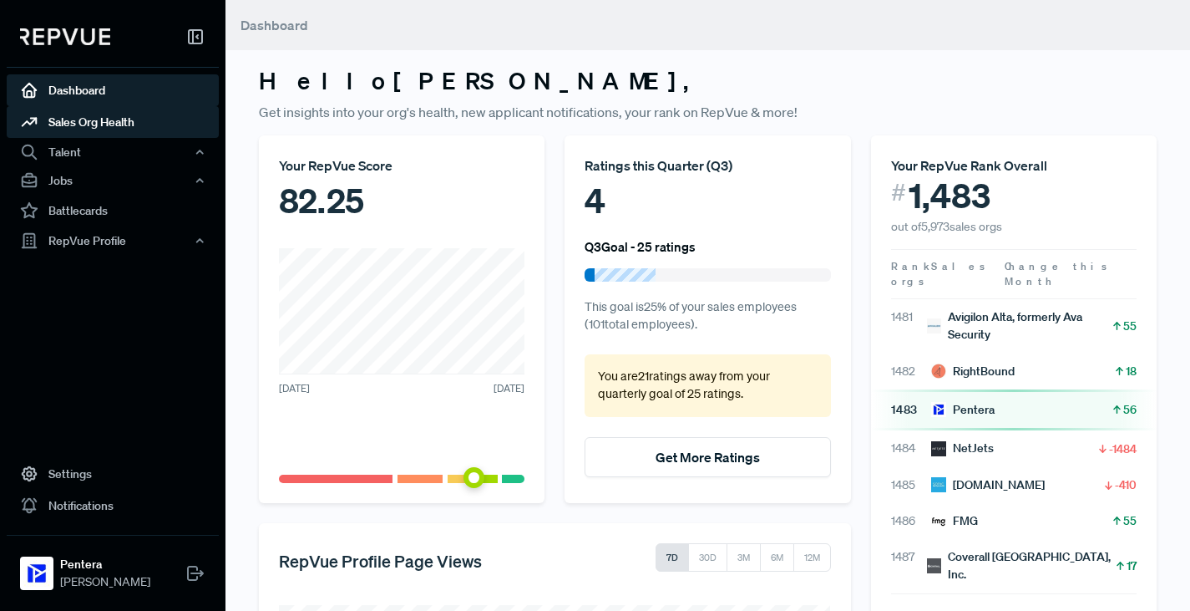
click at [85, 120] on link "Sales Org Health" at bounding box center [113, 122] width 212 height 32
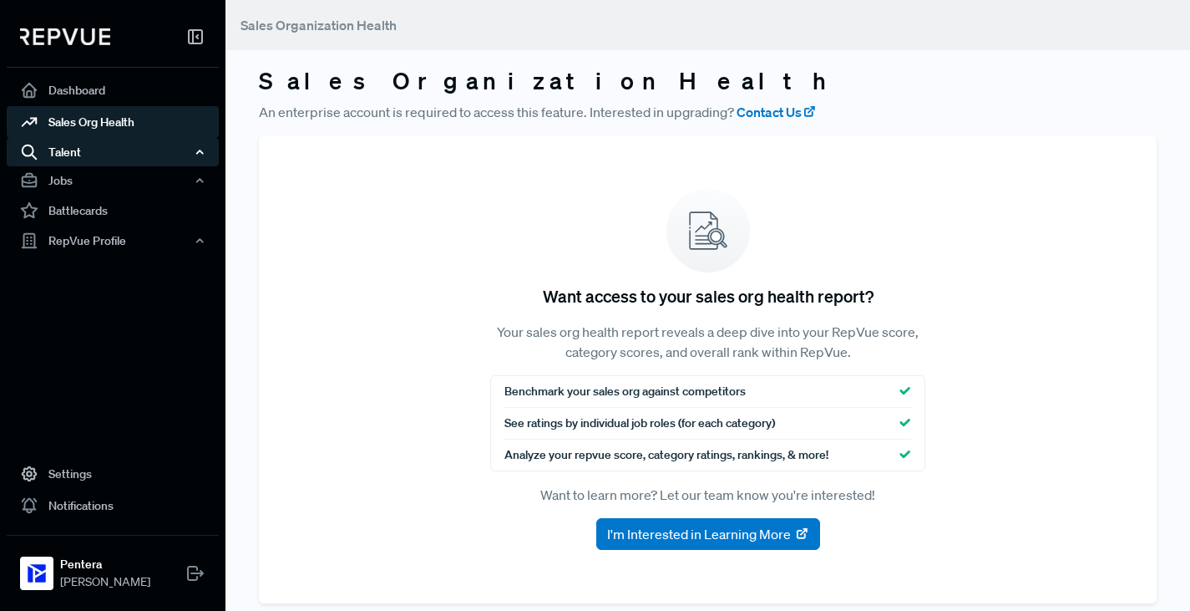
click at [79, 150] on div "Talent" at bounding box center [113, 152] width 212 height 28
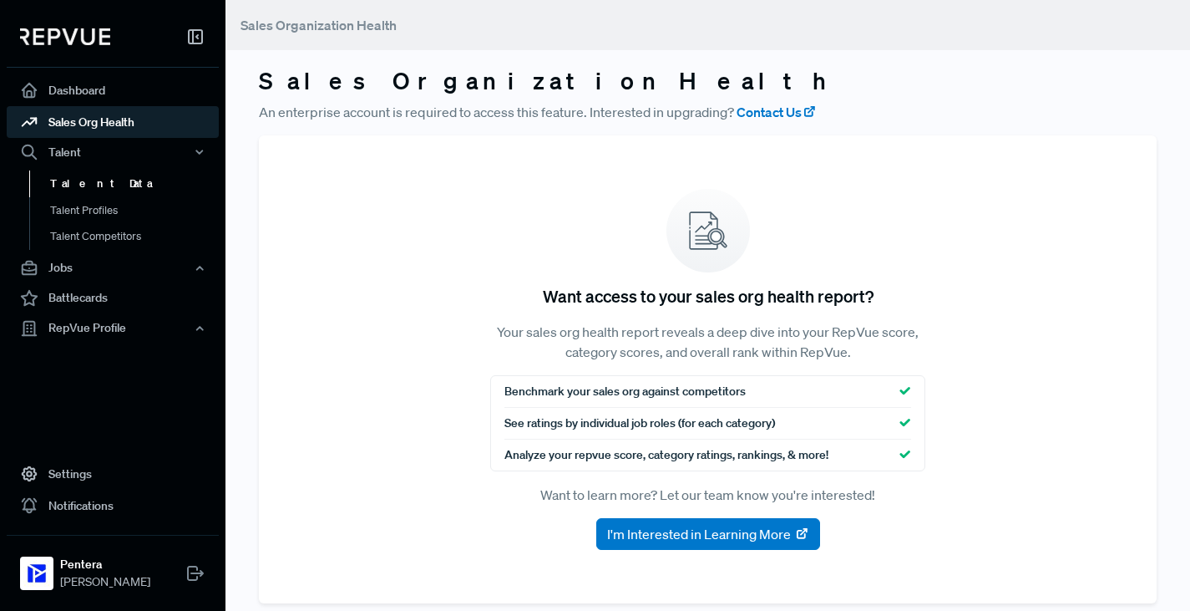
click at [85, 181] on link "Talent Data" at bounding box center [135, 183] width 212 height 27
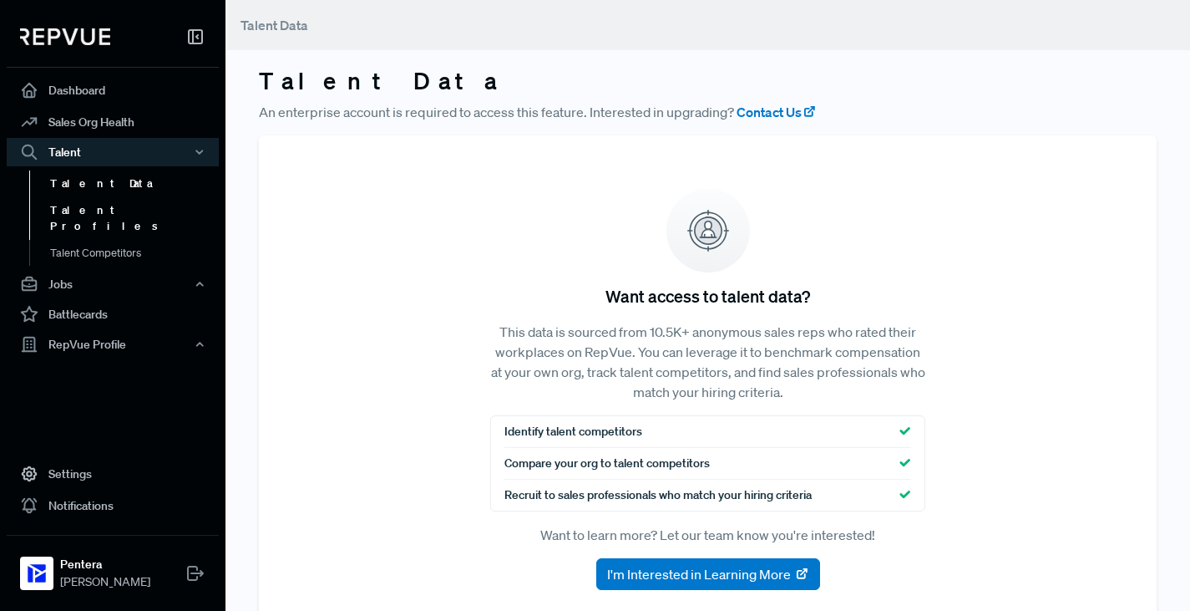
click at [84, 208] on link "Talent Profiles" at bounding box center [135, 218] width 212 height 43
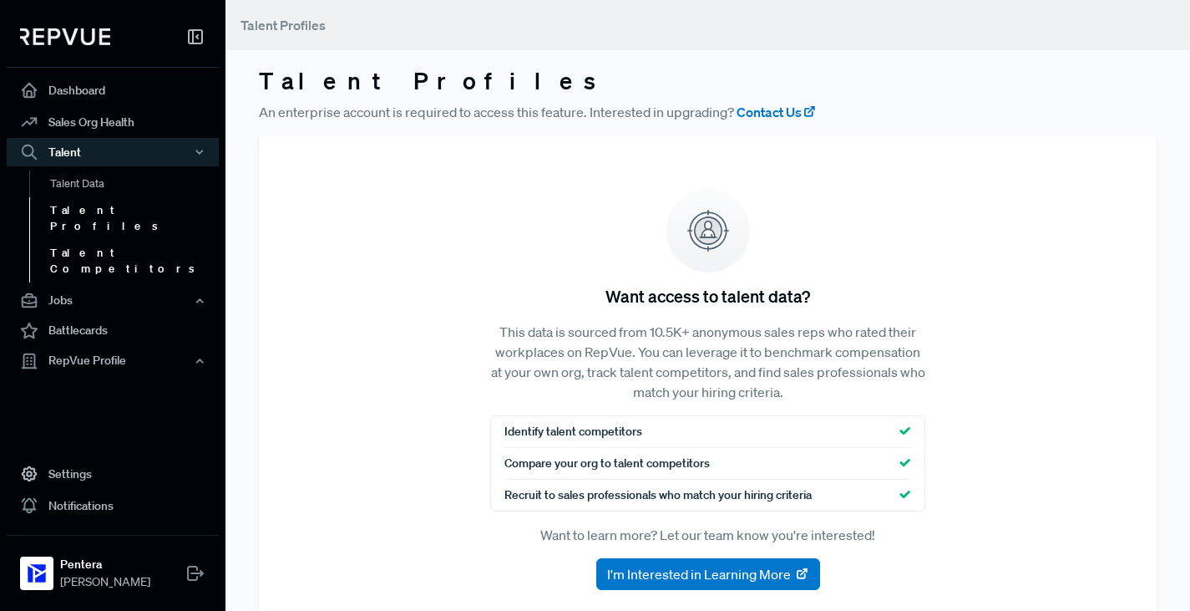
click at [88, 240] on link "Talent Competitors" at bounding box center [135, 261] width 212 height 43
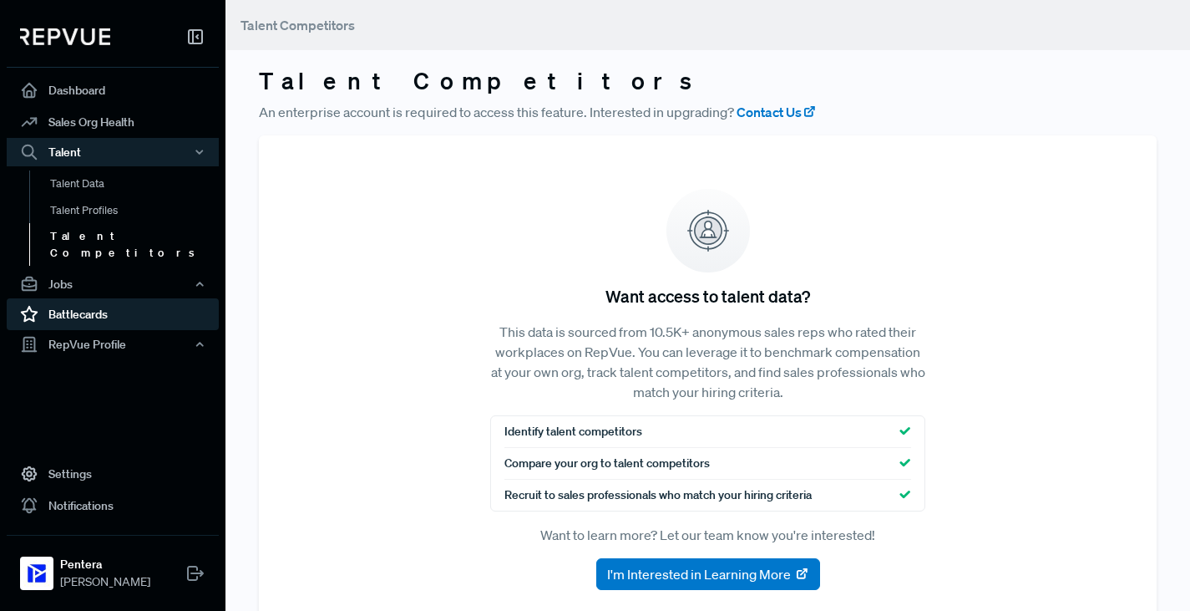
click at [69, 299] on link "Battlecards" at bounding box center [113, 314] width 212 height 32
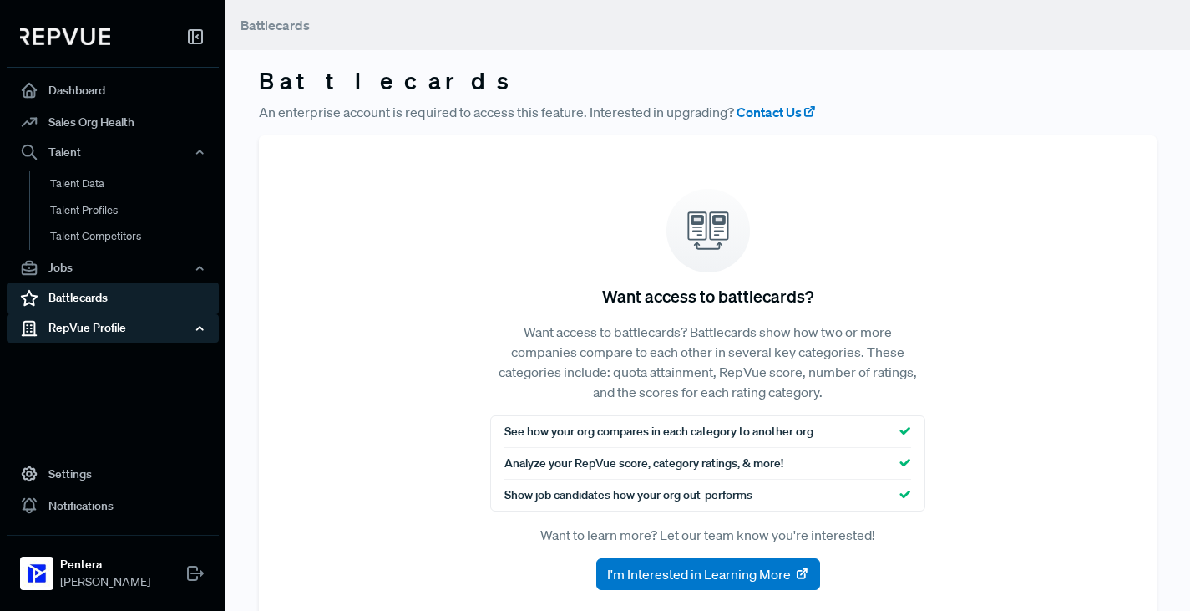
click at [74, 332] on div "RepVue Profile" at bounding box center [113, 328] width 212 height 28
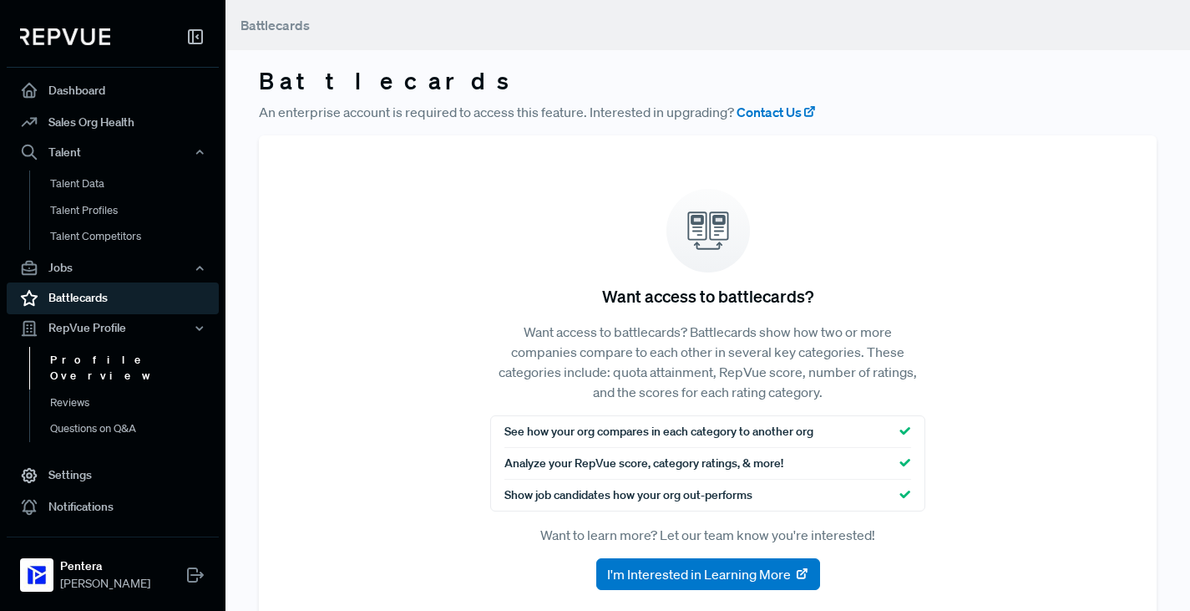
click at [80, 363] on link "Profile Overview" at bounding box center [135, 368] width 212 height 43
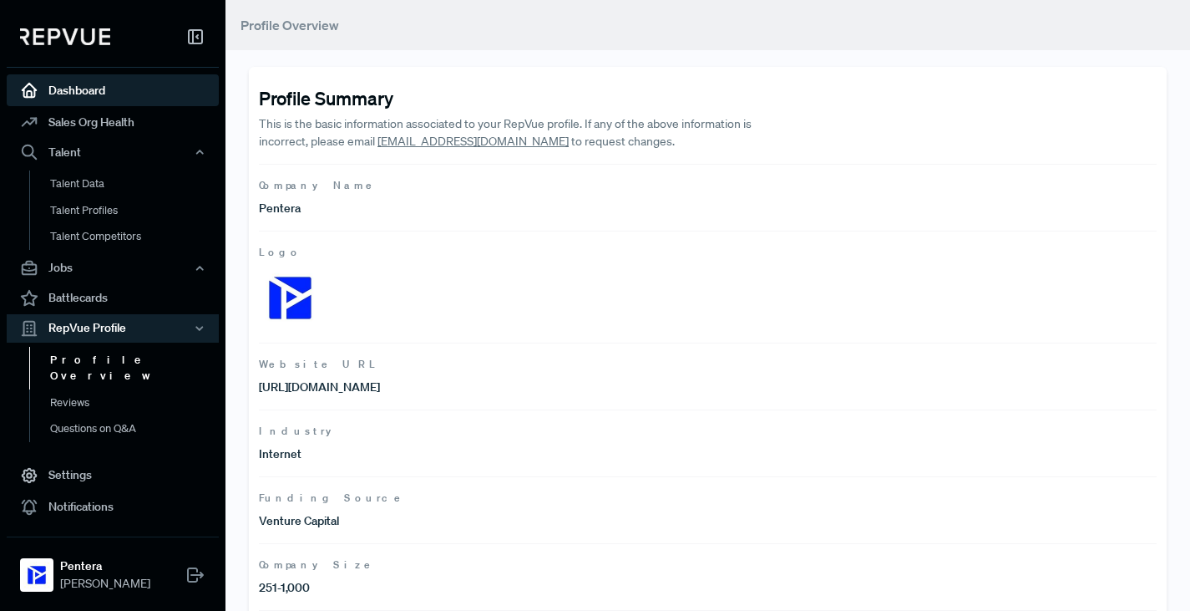
click at [75, 83] on link "Dashboard" at bounding box center [113, 90] width 212 height 32
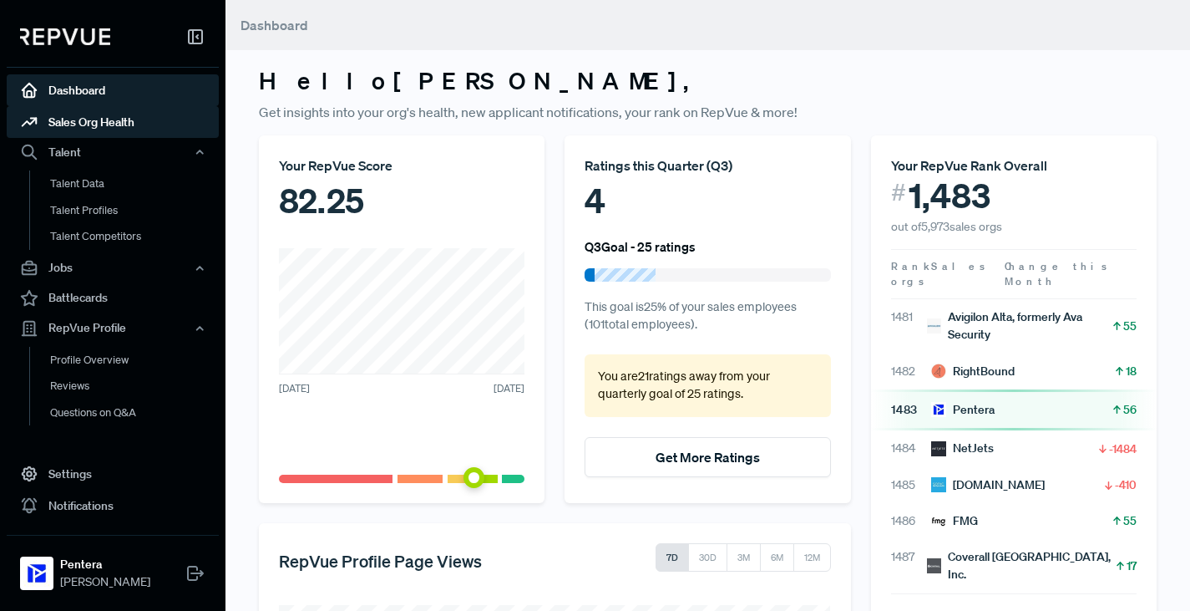
click at [99, 117] on link "Sales Org Health" at bounding box center [113, 122] width 212 height 32
